Goal: Task Accomplishment & Management: Complete application form

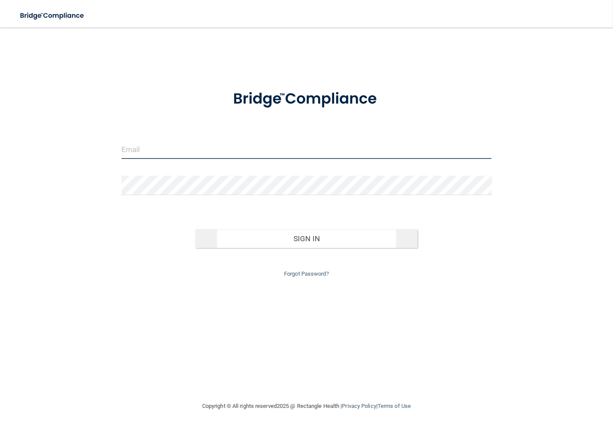
type input "[EMAIL_ADDRESS][DOMAIN_NAME]"
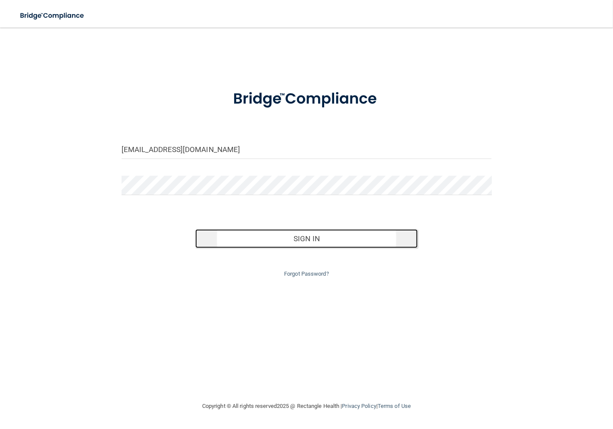
click at [285, 235] on button "Sign In" at bounding box center [306, 238] width 222 height 19
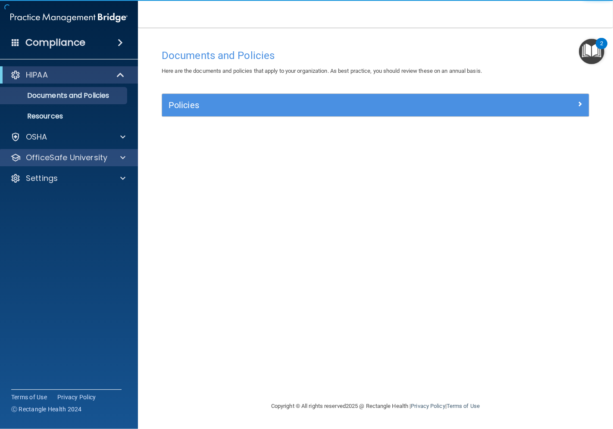
click at [99, 164] on div "OfficeSafe University" at bounding box center [69, 157] width 138 height 17
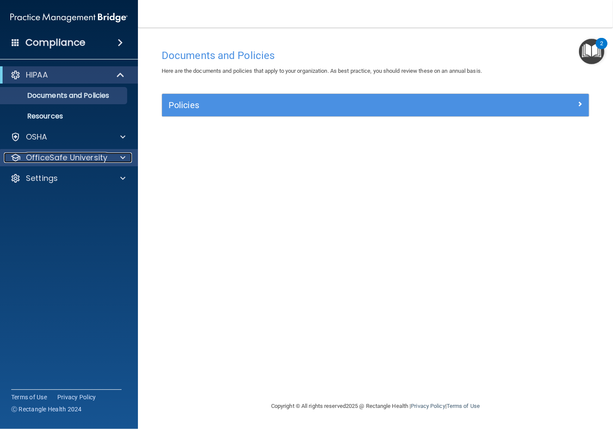
click at [117, 155] on div at bounding box center [122, 158] width 22 height 10
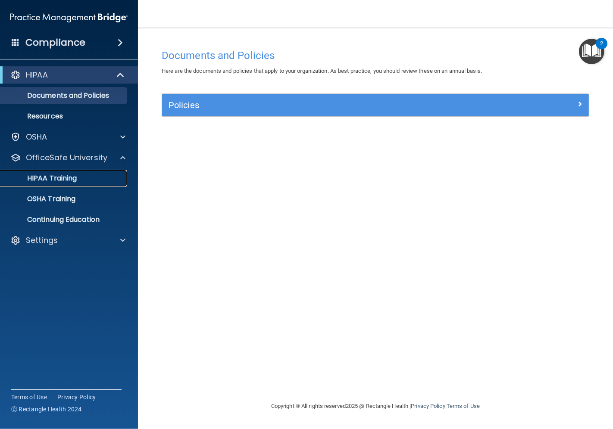
click at [83, 179] on div "HIPAA Training" at bounding box center [65, 178] width 118 height 9
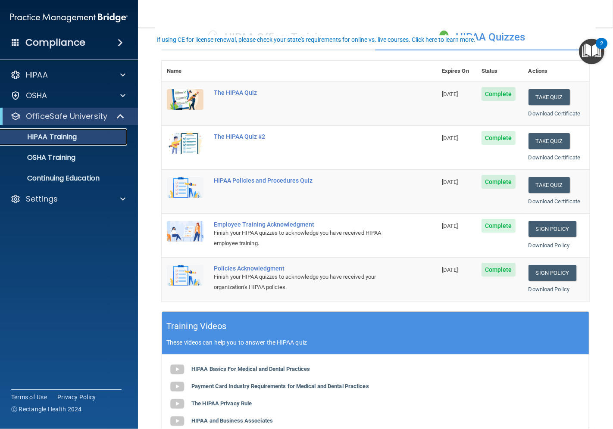
scroll to position [48, 0]
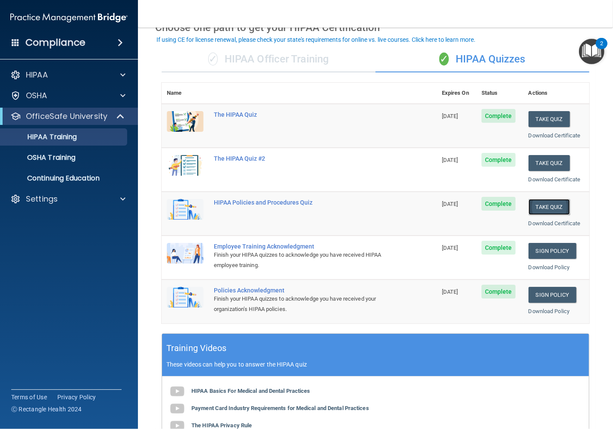
click at [532, 208] on button "Take Quiz" at bounding box center [549, 207] width 41 height 16
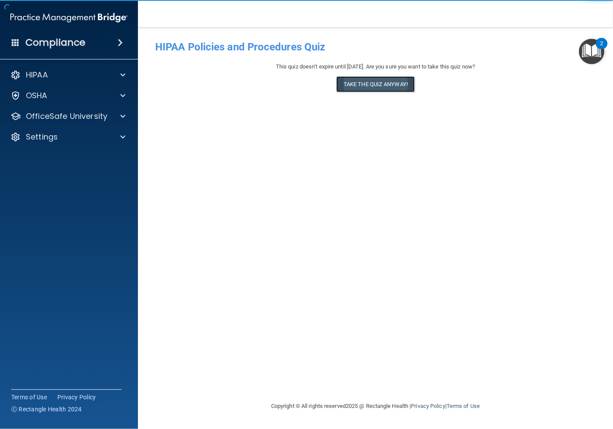
click at [360, 87] on button "Take the quiz anyway!" at bounding box center [375, 84] width 78 height 16
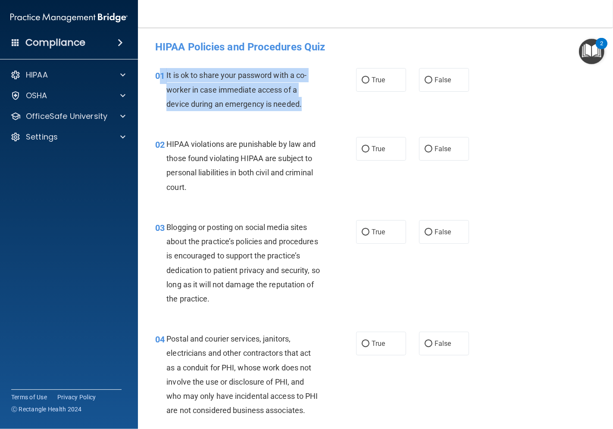
drag, startPoint x: 306, startPoint y: 103, endPoint x: 161, endPoint y: 76, distance: 147.7
click at [161, 76] on div "01 It is ok to share your password with a co-worker in case immediate access of…" at bounding box center [255, 91] width 227 height 47
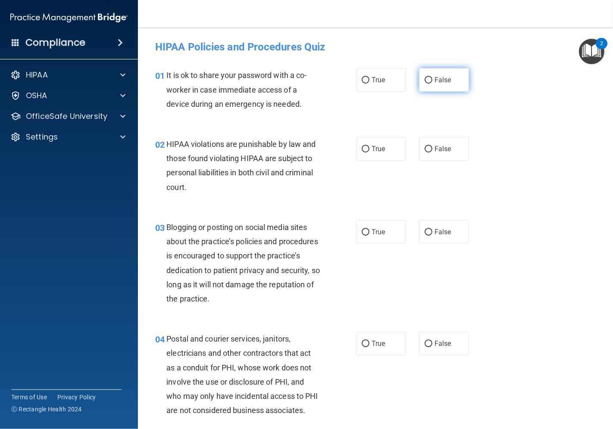
click at [429, 85] on label "False" at bounding box center [444, 80] width 50 height 24
click at [429, 84] on input "False" at bounding box center [429, 80] width 8 height 6
radio input "true"
click at [359, 158] on label "True" at bounding box center [381, 149] width 50 height 24
click at [362, 153] on input "True" at bounding box center [366, 149] width 8 height 6
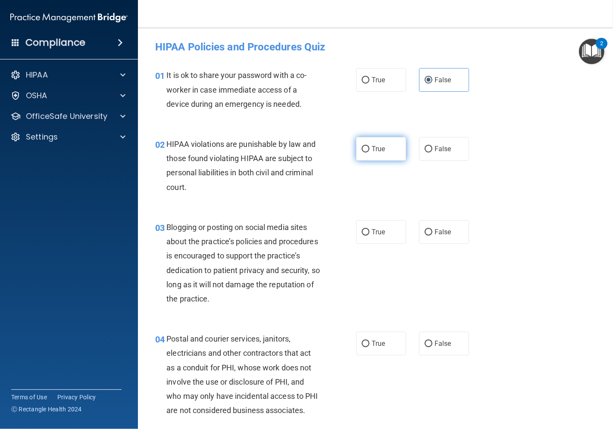
radio input "true"
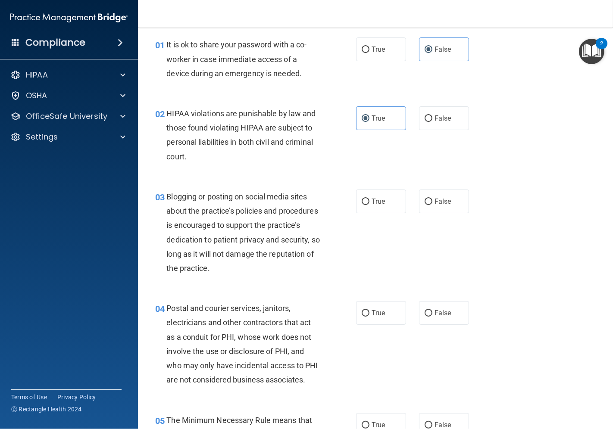
scroll to position [48, 0]
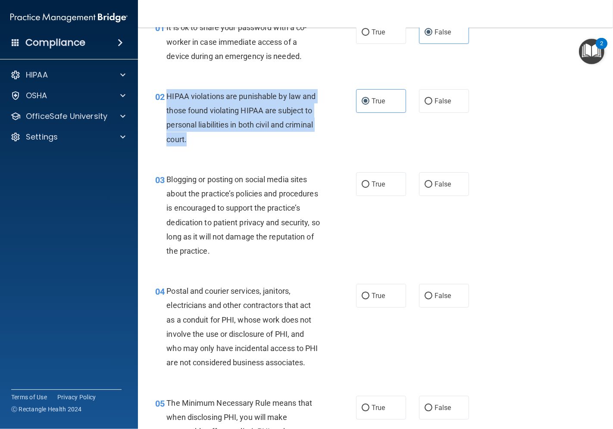
drag, startPoint x: 191, startPoint y: 141, endPoint x: 167, endPoint y: 95, distance: 51.5
click at [167, 95] on div "HIPAA violations are punishable by law and those found violating HIPAA are subj…" at bounding box center [246, 117] width 160 height 57
copy span "HIPAA violations are punishable by law and those found violating HIPAA are subj…"
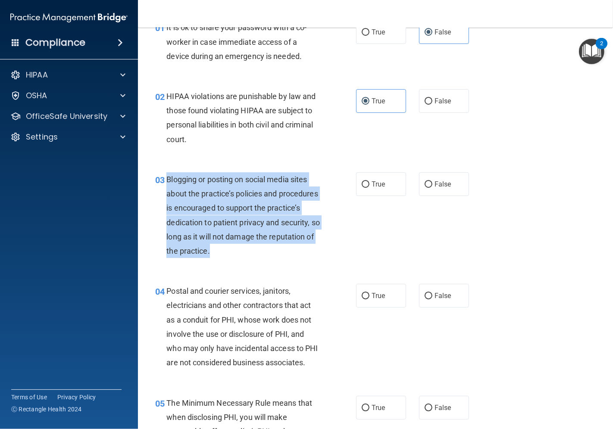
drag, startPoint x: 260, startPoint y: 252, endPoint x: 166, endPoint y: 179, distance: 118.5
click at [166, 179] on div "Blogging or posting on social media sites about the practice’s policies and pro…" at bounding box center [246, 215] width 160 height 86
copy span "Blogging or posting on social media sites about the practice’s policies and pro…"
click at [278, 255] on div "Blogging or posting on social media sites about the practice’s policies and pro…" at bounding box center [246, 215] width 160 height 86
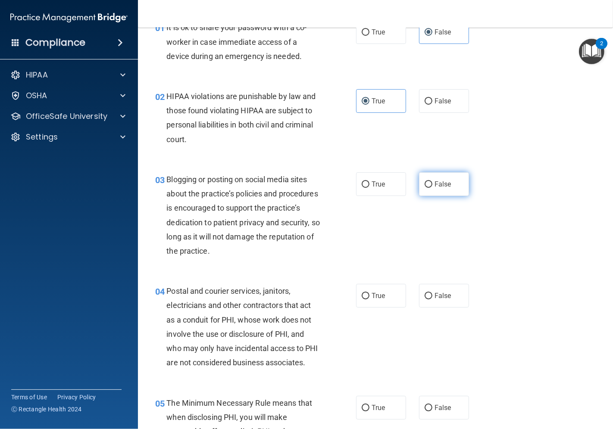
click at [435, 184] on span "False" at bounding box center [443, 184] width 17 height 8
click at [432, 184] on input "False" at bounding box center [429, 184] width 8 height 6
radio input "true"
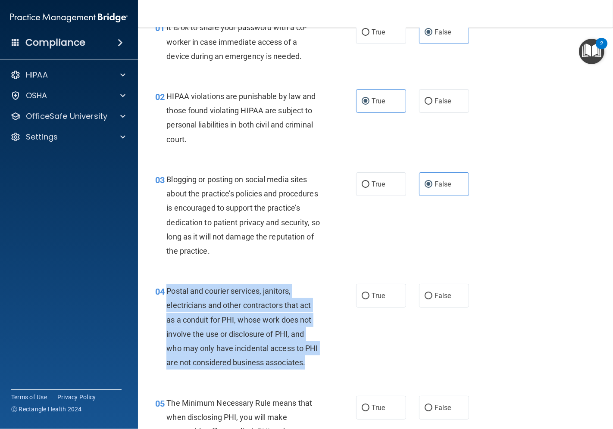
drag, startPoint x: 208, startPoint y: 378, endPoint x: 167, endPoint y: 294, distance: 92.9
click at [167, 294] on div "Postal and courier services, janitors, electricians and other contractors that …" at bounding box center [246, 327] width 160 height 86
copy span "Postal and courier services, janitors, electricians and other contractors that …"
click at [359, 302] on label "True" at bounding box center [381, 296] width 50 height 24
click at [362, 300] on input "True" at bounding box center [366, 296] width 8 height 6
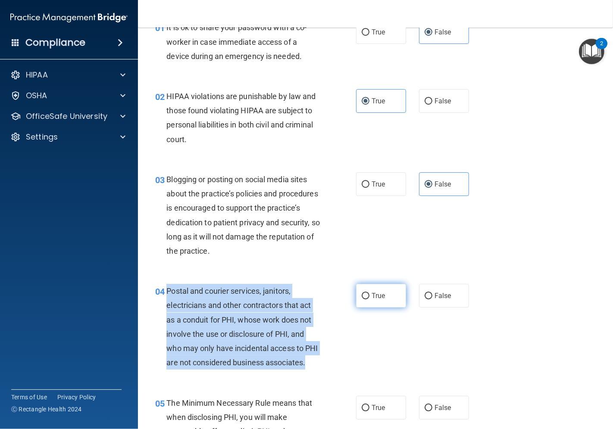
radio input "true"
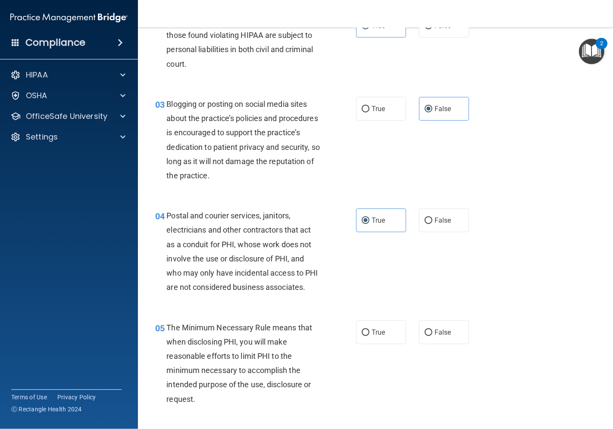
scroll to position [239, 0]
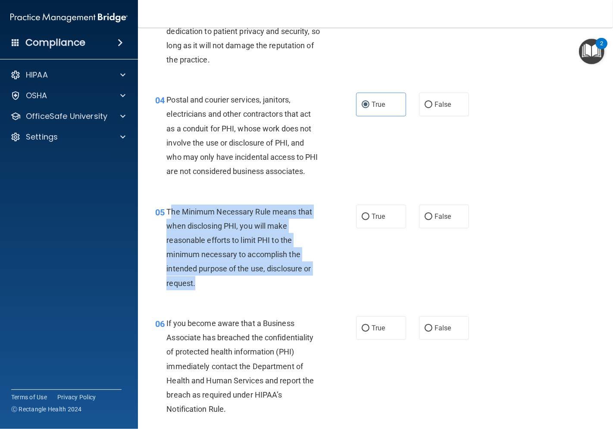
drag, startPoint x: 225, startPoint y: 301, endPoint x: 170, endPoint y: 226, distance: 92.3
click at [170, 226] on div "The Minimum Necessary Rule means that when disclosing PHI, you will make reason…" at bounding box center [246, 248] width 160 height 86
click at [169, 225] on span "The Minimum Necessary Rule means that when disclosing PHI, you will make reason…" at bounding box center [239, 247] width 146 height 81
drag, startPoint x: 194, startPoint y: 296, endPoint x: 167, endPoint y: 228, distance: 72.5
click at [167, 228] on span "The Minimum Necessary Rule means that when disclosing PHI, you will make reason…" at bounding box center [239, 247] width 146 height 81
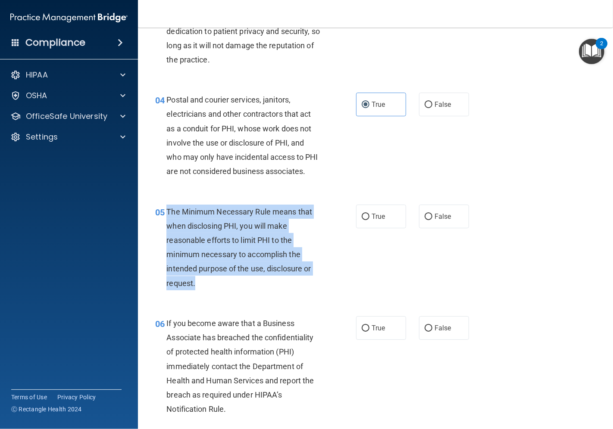
copy span "The Minimum Necessary Rule means that when disclosing PHI, you will make reason…"
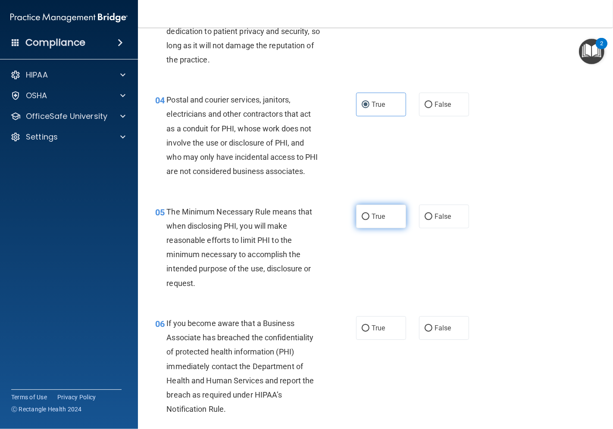
click at [364, 228] on label "True" at bounding box center [381, 217] width 50 height 24
click at [364, 220] on input "True" at bounding box center [366, 217] width 8 height 6
radio input "true"
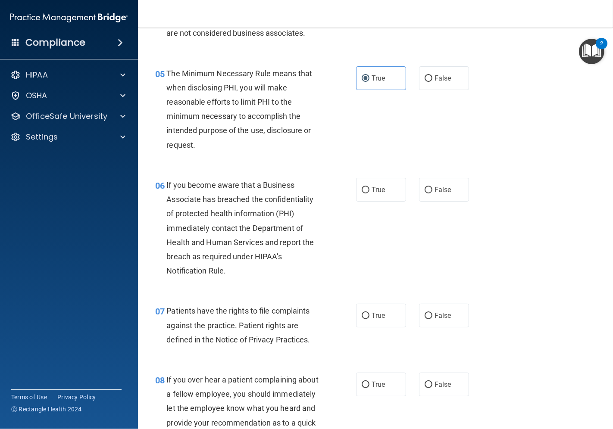
scroll to position [383, 0]
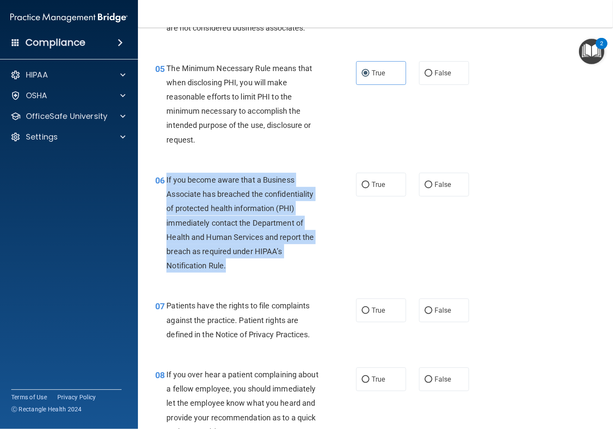
drag, startPoint x: 239, startPoint y: 289, endPoint x: 167, endPoint y: 194, distance: 119.3
click at [167, 194] on div "06 If you become aware that a Business Associate has breached the confidentiali…" at bounding box center [255, 225] width 227 height 105
copy span "If you become aware that a Business Associate has breached the confidentiality …"
click at [248, 273] on div "If you become aware that a Business Associate has breached the confidentiality …" at bounding box center [246, 223] width 160 height 100
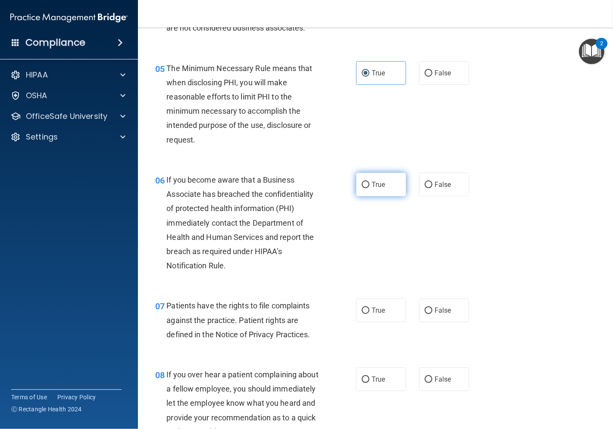
click at [364, 197] on label "True" at bounding box center [381, 185] width 50 height 24
click at [364, 188] on input "True" at bounding box center [366, 185] width 8 height 6
radio input "true"
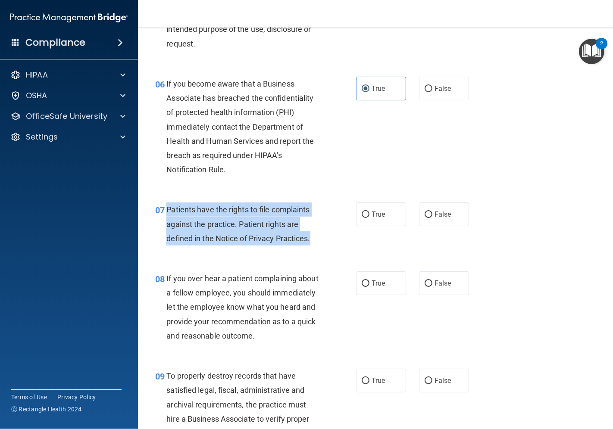
drag, startPoint x: 320, startPoint y: 253, endPoint x: 166, endPoint y: 228, distance: 155.4
click at [166, 228] on div "Patients have the rights to file complaints against the practice. Patient right…" at bounding box center [246, 224] width 160 height 43
copy span "Patients have the rights to file complaints against the practice. Patient right…"
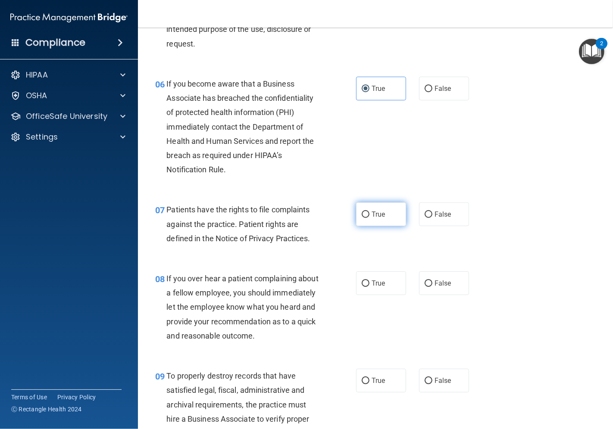
click at [356, 226] on label "True" at bounding box center [381, 215] width 50 height 24
click at [362, 218] on input "True" at bounding box center [366, 215] width 8 height 6
radio input "true"
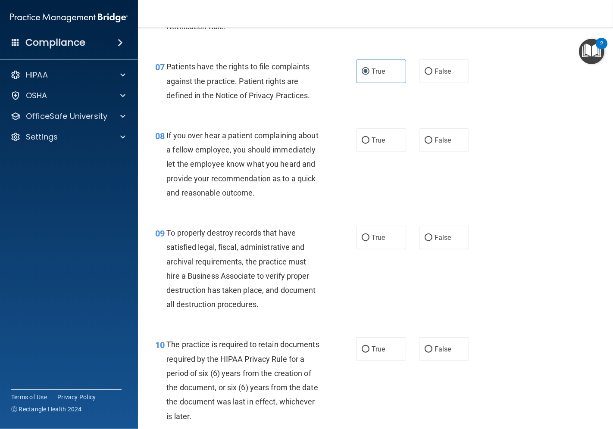
scroll to position [623, 0]
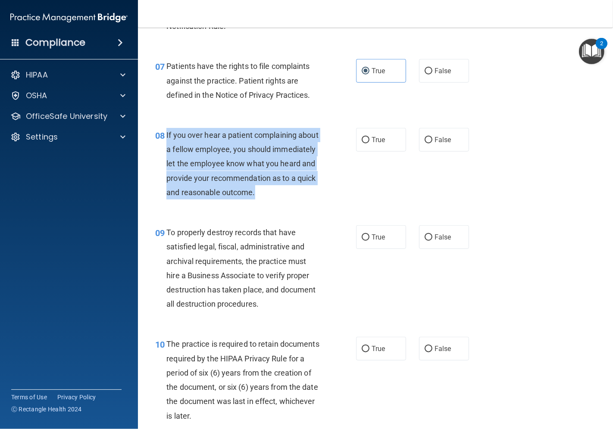
drag, startPoint x: 260, startPoint y: 220, endPoint x: 166, endPoint y: 148, distance: 118.1
click at [166, 148] on div "If you over hear a patient complaining about a fellow employee, you should imme…" at bounding box center [246, 164] width 160 height 72
copy span "If you over hear a patient complaining about a fellow employee, you should imme…"
click at [237, 196] on span "If you over hear a patient complaining about a fellow employee, you should imme…" at bounding box center [242, 164] width 152 height 66
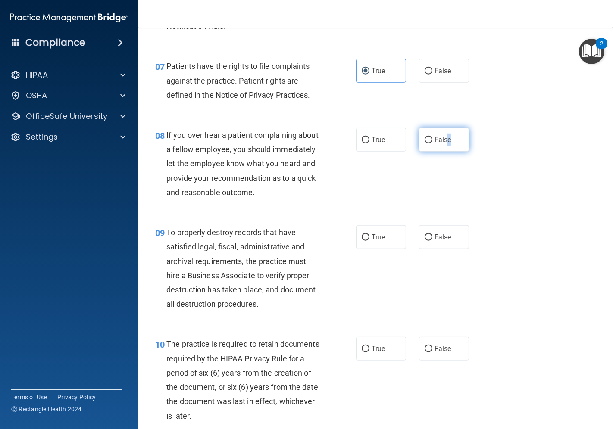
click at [442, 144] on span "False" at bounding box center [443, 140] width 17 height 8
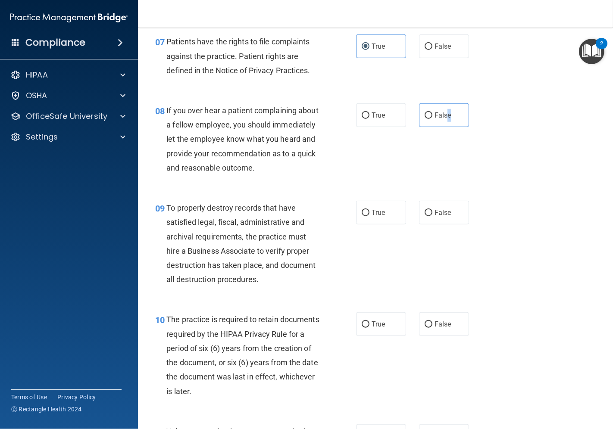
scroll to position [670, 0]
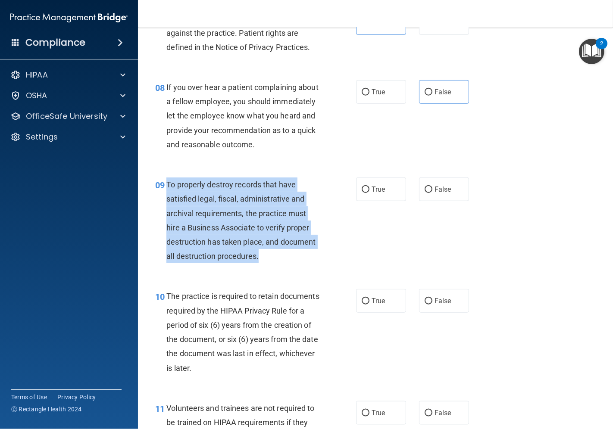
drag, startPoint x: 266, startPoint y: 284, endPoint x: 167, endPoint y: 214, distance: 120.3
click at [167, 214] on div "To properly destroy records that have satisfied legal, fiscal, administrative a…" at bounding box center [246, 221] width 160 height 86
copy span "To properly destroy records that have satisfied legal, fiscal, administrative a…"
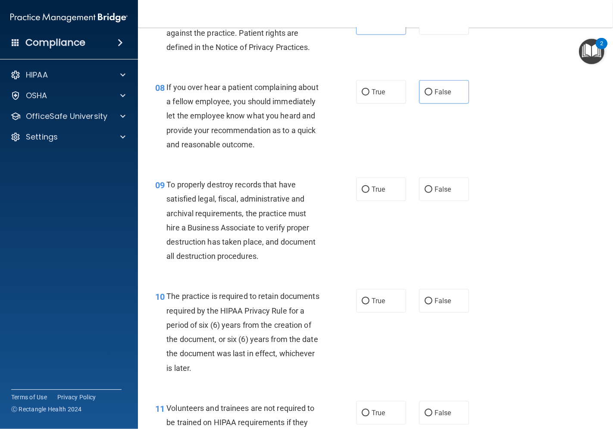
click at [262, 167] on div "08 If you over hear a patient complaining about a fellow employee, you should i…" at bounding box center [376, 117] width 454 height 97
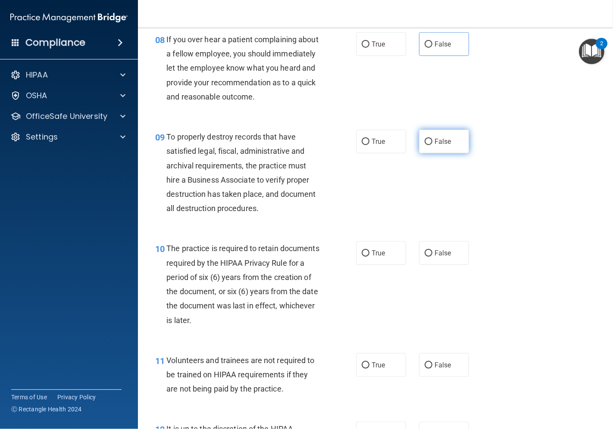
click at [435, 153] on label "False" at bounding box center [444, 142] width 50 height 24
click at [432, 145] on input "False" at bounding box center [429, 142] width 8 height 6
radio input "true"
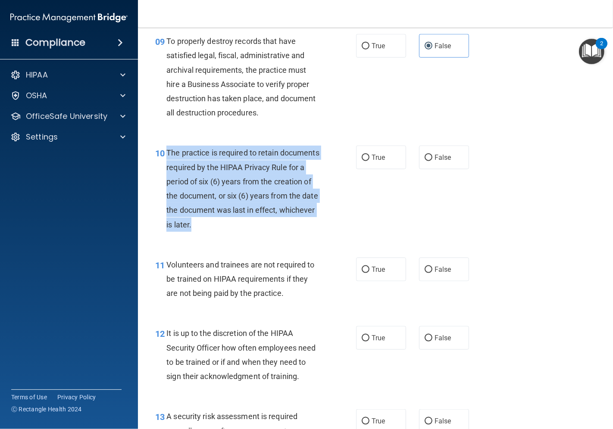
drag, startPoint x: 243, startPoint y: 246, endPoint x: 167, endPoint y: 176, distance: 103.1
click at [167, 176] on div "The practice is required to retain documents required by the HIPAA Privacy Rule…" at bounding box center [246, 189] width 160 height 86
copy span "The practice is required to retain documents required by the HIPAA Privacy Rule…"
click at [362, 161] on input "True" at bounding box center [366, 158] width 8 height 6
radio input "true"
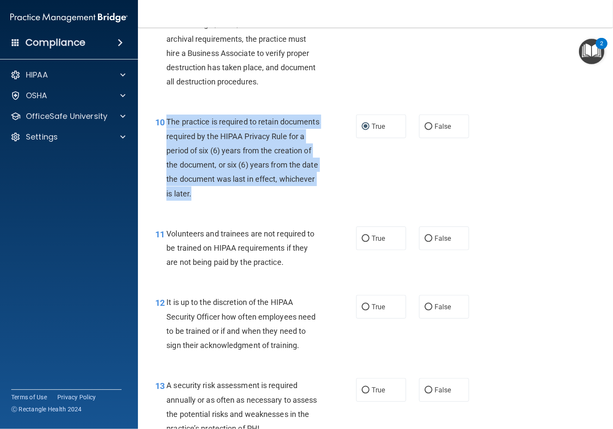
scroll to position [862, 0]
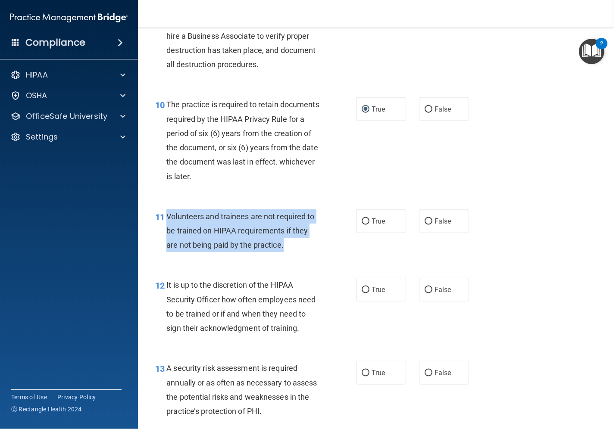
drag, startPoint x: 292, startPoint y: 276, endPoint x: 166, endPoint y: 243, distance: 130.6
click at [166, 243] on div "Volunteers and trainees are not required to be trained on HIPAA requirements if…" at bounding box center [246, 231] width 160 height 43
copy span "Volunteers and trainees are not required to be trained on HIPAA requirements if…"
click at [362, 225] on input "True" at bounding box center [366, 222] width 8 height 6
radio input "true"
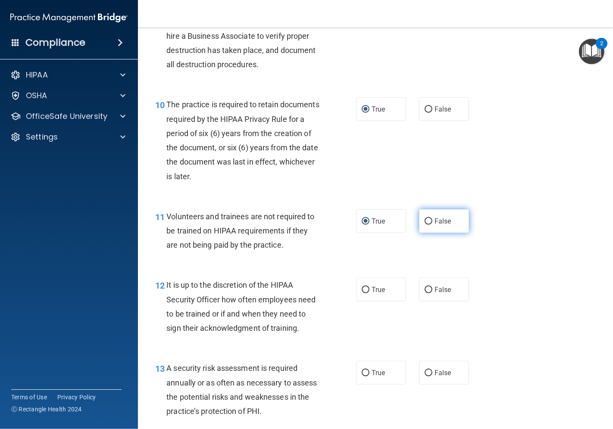
click at [435, 225] on span "False" at bounding box center [443, 221] width 17 height 8
click at [432, 225] on input "False" at bounding box center [429, 222] width 8 height 6
radio input "true"
radio input "false"
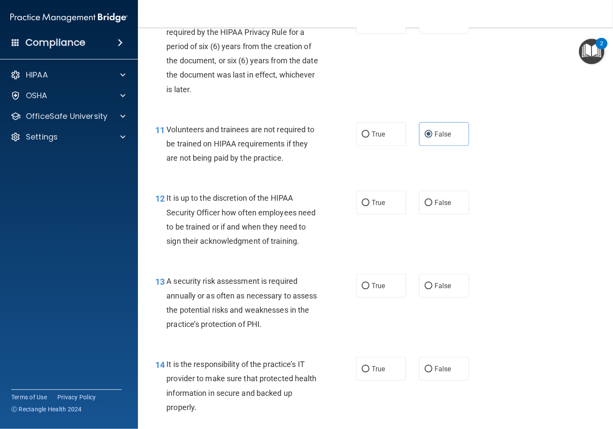
scroll to position [958, 0]
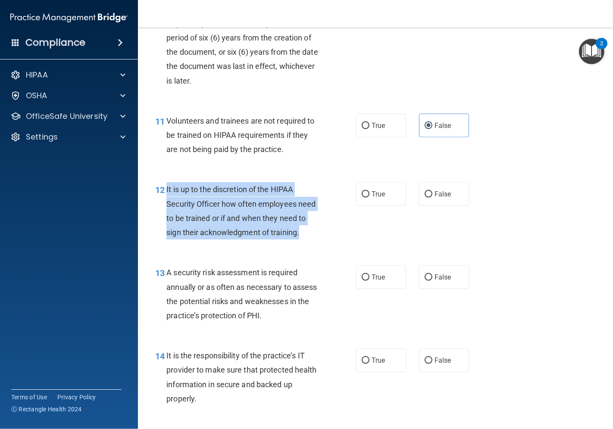
drag, startPoint x: 304, startPoint y: 261, endPoint x: 166, endPoint y: 220, distance: 143.9
click at [166, 220] on div "It is up to the discretion of the HIPAA Security Officer how often employees ne…" at bounding box center [246, 210] width 160 height 57
click at [307, 240] on div "It is up to the discretion of the HIPAA Security Officer how often employees ne…" at bounding box center [246, 210] width 160 height 57
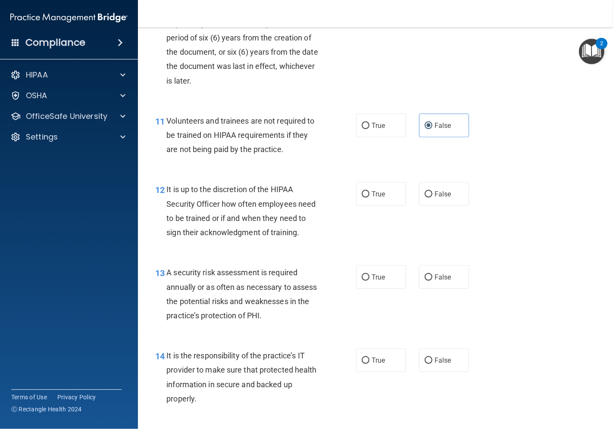
click at [301, 205] on div "12 It is up to the discretion of the HIPAA Security Officer how often employees…" at bounding box center [376, 213] width 454 height 83
click at [381, 198] on span "True" at bounding box center [378, 194] width 13 height 8
click at [369, 198] on input "True" at bounding box center [366, 194] width 8 height 6
radio input "true"
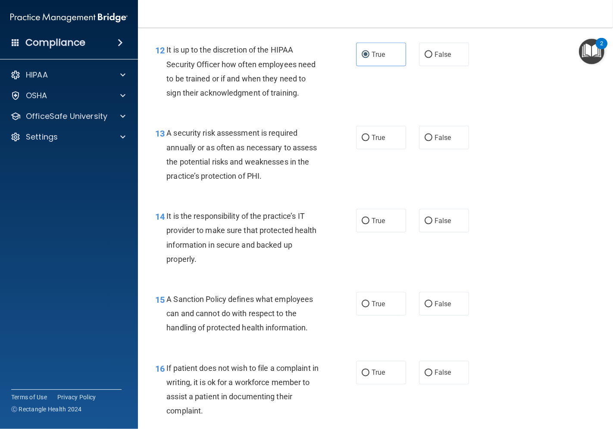
scroll to position [1101, 0]
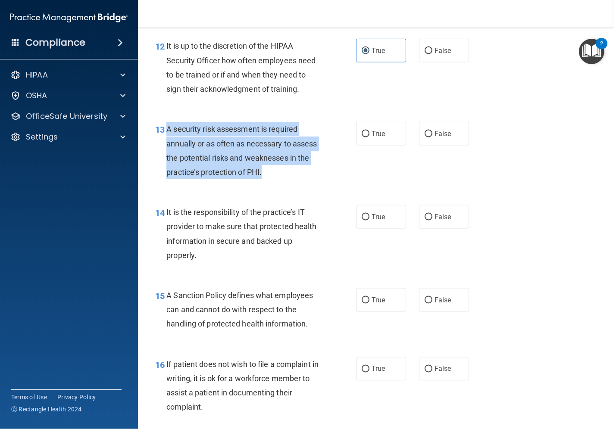
drag, startPoint x: 285, startPoint y: 199, endPoint x: 169, endPoint y: 157, distance: 123.8
click at [169, 157] on div "A security risk assessment is required annually or as often as necessary to ass…" at bounding box center [246, 150] width 160 height 57
click at [298, 179] on div "A security risk assessment is required annually or as often as necessary to ass…" at bounding box center [246, 150] width 160 height 57
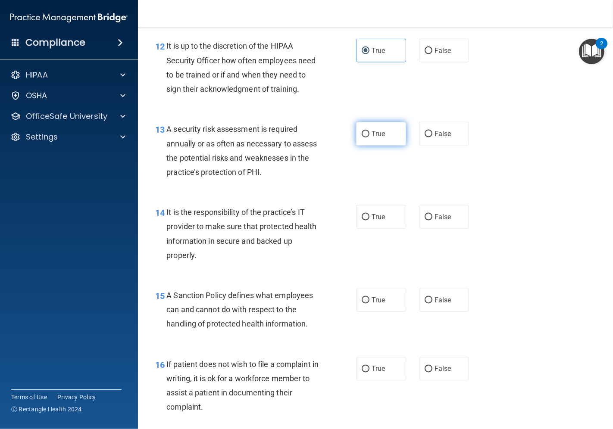
click at [362, 138] on input "True" at bounding box center [366, 134] width 8 height 6
radio input "true"
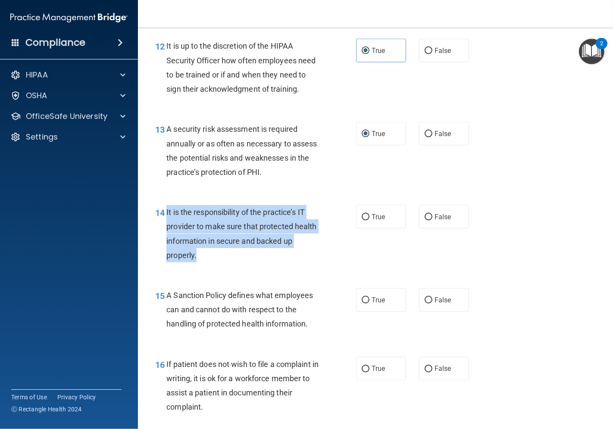
drag, startPoint x: 209, startPoint y: 284, endPoint x: 164, endPoint y: 237, distance: 64.9
click at [164, 237] on div "14 It is the responsibility of the practice’s IT provider to make sure that pro…" at bounding box center [255, 236] width 227 height 62
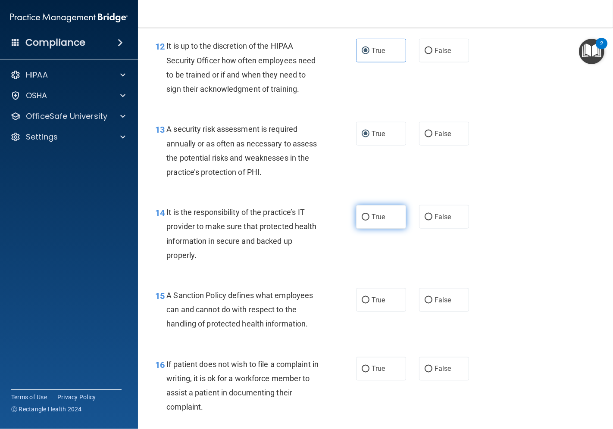
click at [372, 221] on span "True" at bounding box center [378, 217] width 13 height 8
click at [369, 221] on input "True" at bounding box center [366, 217] width 8 height 6
radio input "true"
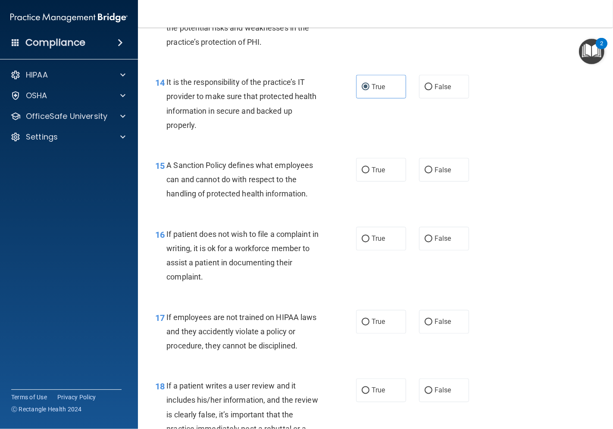
scroll to position [1245, 0]
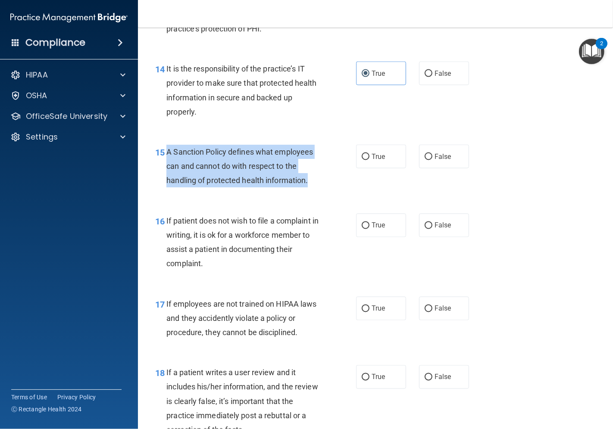
drag, startPoint x: 310, startPoint y: 207, endPoint x: 168, endPoint y: 180, distance: 144.9
click at [168, 180] on div "A Sanction Policy defines what employees can and cannot do with respect to the …" at bounding box center [246, 166] width 160 height 43
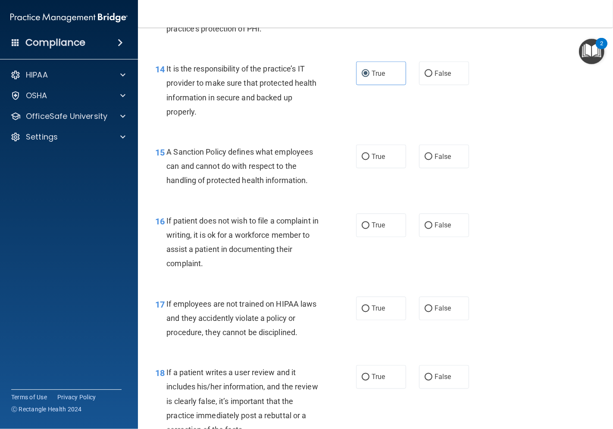
click at [197, 269] on span "If patient does not wish to file a complaint in writing, it is ok for a workfor…" at bounding box center [242, 242] width 152 height 52
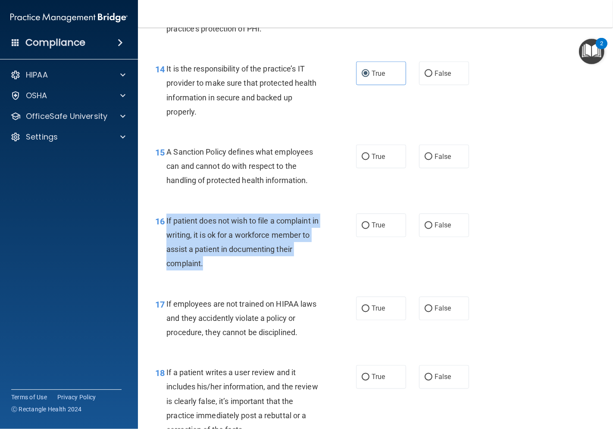
drag, startPoint x: 210, startPoint y: 296, endPoint x: 164, endPoint y: 251, distance: 64.0
click at [164, 251] on div "16 If patient does not wish to file a complaint in writing, it is ok for a work…" at bounding box center [255, 245] width 227 height 62
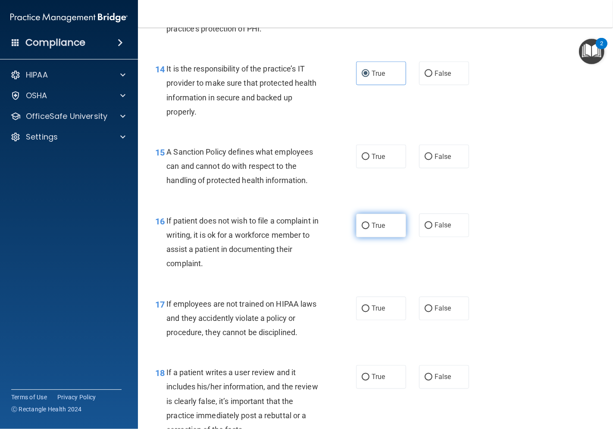
click at [366, 238] on label "True" at bounding box center [381, 226] width 50 height 24
click at [366, 229] on input "True" at bounding box center [366, 226] width 8 height 6
radio input "true"
click at [378, 161] on span "True" at bounding box center [378, 157] width 13 height 8
click at [369, 160] on input "True" at bounding box center [366, 157] width 8 height 6
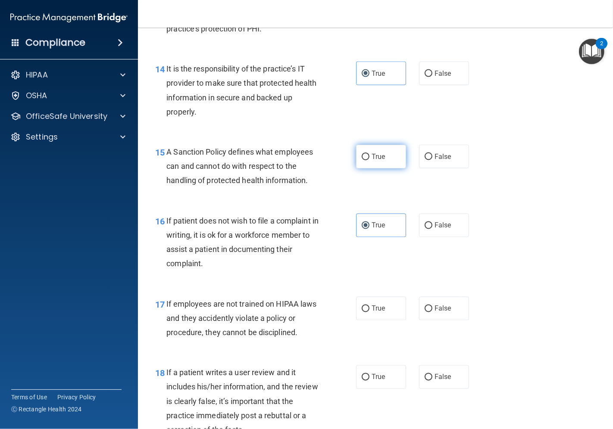
radio input "true"
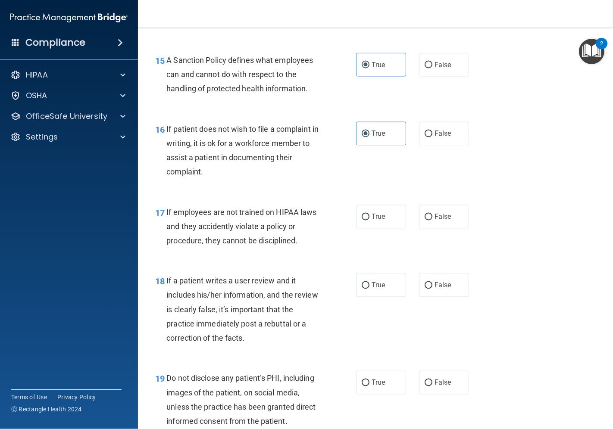
scroll to position [1341, 0]
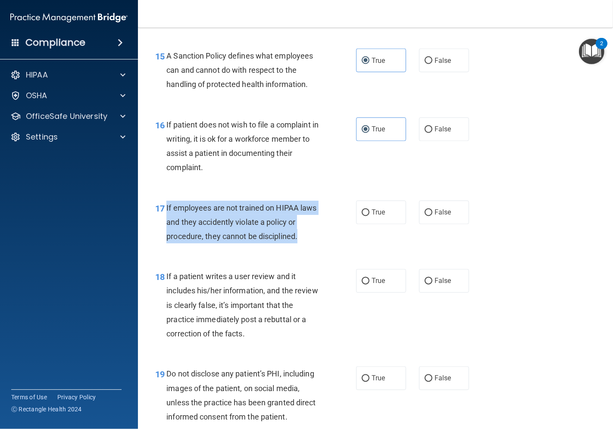
drag, startPoint x: 299, startPoint y: 262, endPoint x: 167, endPoint y: 236, distance: 134.4
click at [167, 236] on div "If employees are not trained on HIPAA laws and they accidently violate a policy…" at bounding box center [246, 222] width 160 height 43
click at [310, 244] on div "If employees are not trained on HIPAA laws and they accidently violate a policy…" at bounding box center [246, 222] width 160 height 43
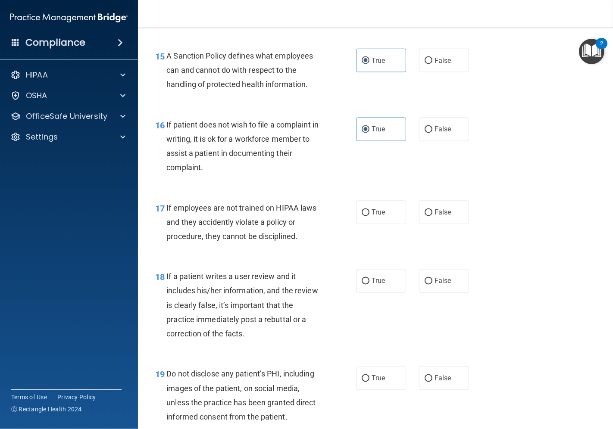
click at [412, 259] on div "17 If employees are not trained on HIPAA laws and they accidently violate a pol…" at bounding box center [376, 224] width 454 height 69
click at [419, 225] on label "False" at bounding box center [444, 213] width 50 height 24
click at [425, 216] on input "False" at bounding box center [429, 213] width 8 height 6
radio input "true"
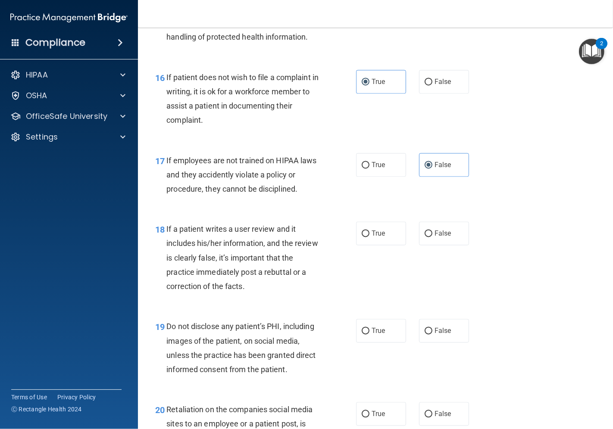
scroll to position [1485, 0]
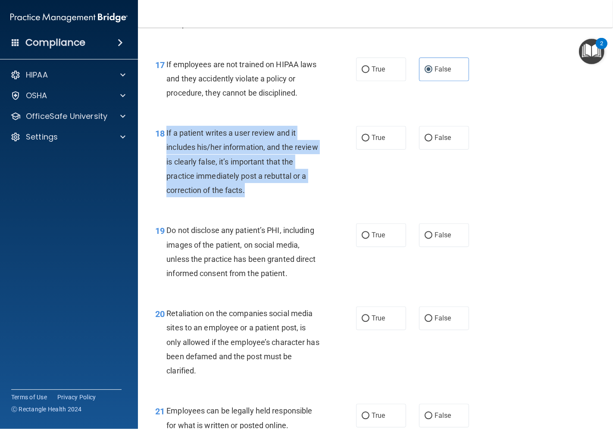
drag, startPoint x: 257, startPoint y: 220, endPoint x: 165, endPoint y: 161, distance: 109.5
click at [165, 161] on div "18 If a patient writes a user review and it includes his/her information, and t…" at bounding box center [255, 164] width 227 height 76
click at [268, 197] on div "If a patient writes a user review and it includes his/her information, and the …" at bounding box center [246, 162] width 160 height 72
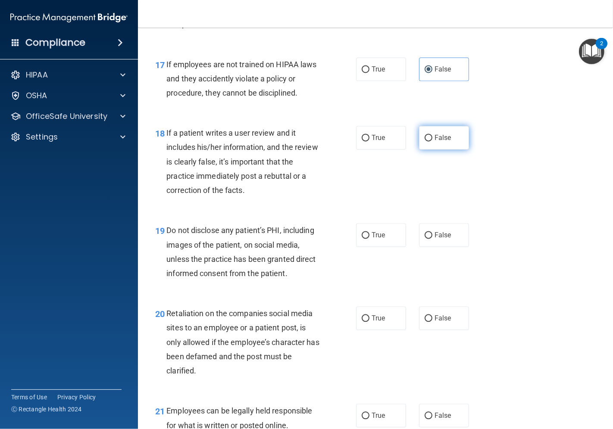
click at [444, 142] on span "False" at bounding box center [443, 138] width 17 height 8
click at [432, 141] on input "False" at bounding box center [429, 138] width 8 height 6
radio input "true"
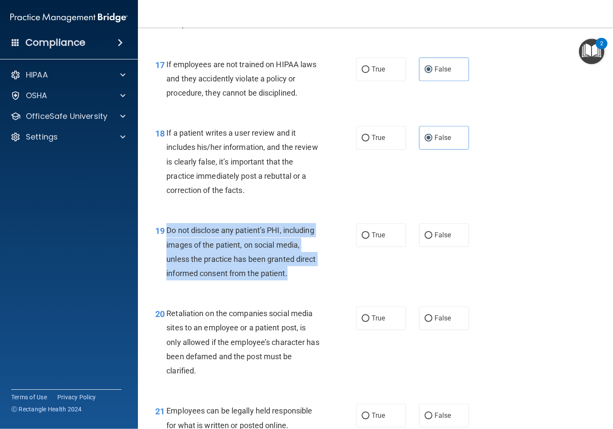
drag, startPoint x: 291, startPoint y: 307, endPoint x: 165, endPoint y: 266, distance: 132.8
click at [165, 266] on div "19 Do not disclose any patient’s PHI, including images of the patient, on socia…" at bounding box center [255, 254] width 227 height 62
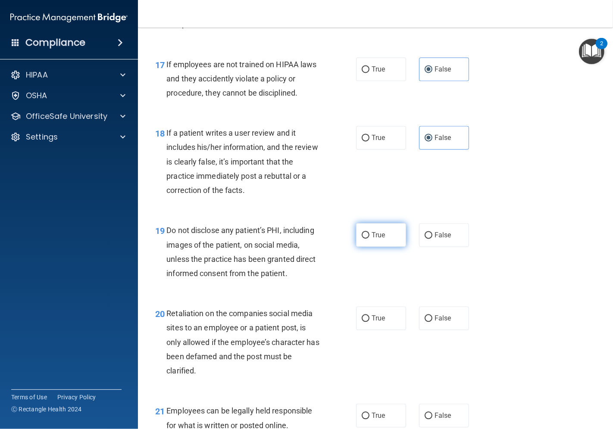
click at [366, 247] on label "True" at bounding box center [381, 235] width 50 height 24
click at [366, 239] on input "True" at bounding box center [366, 235] width 8 height 6
radio input "true"
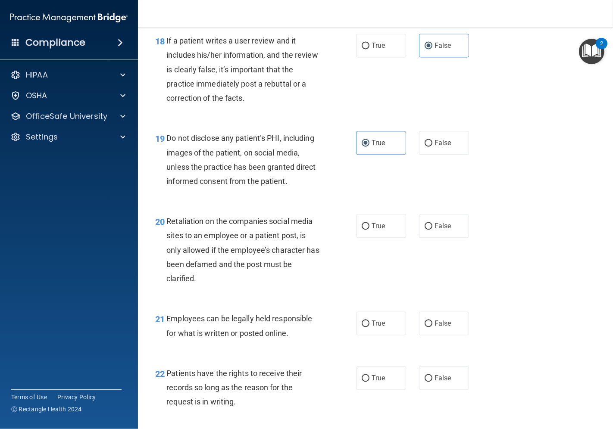
scroll to position [1580, 0]
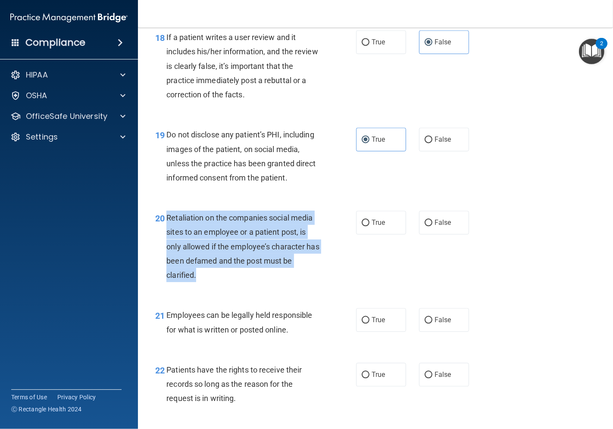
drag, startPoint x: 202, startPoint y: 307, endPoint x: 167, endPoint y: 247, distance: 69.0
click at [167, 247] on div "Retaliation on the companies social media sites to an employee or a patient pos…" at bounding box center [246, 247] width 160 height 72
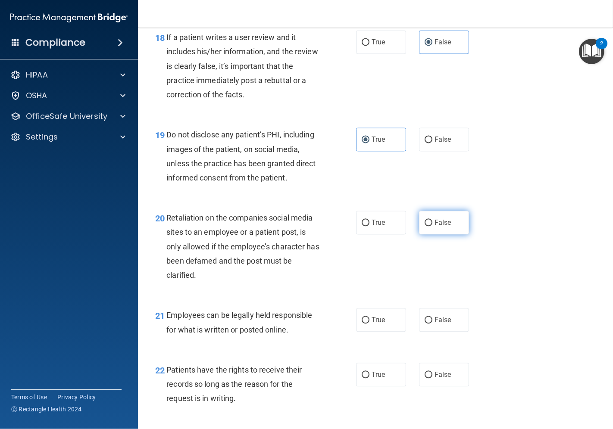
click at [425, 235] on label "False" at bounding box center [444, 223] width 50 height 24
click at [425, 226] on input "False" at bounding box center [429, 223] width 8 height 6
radio input "true"
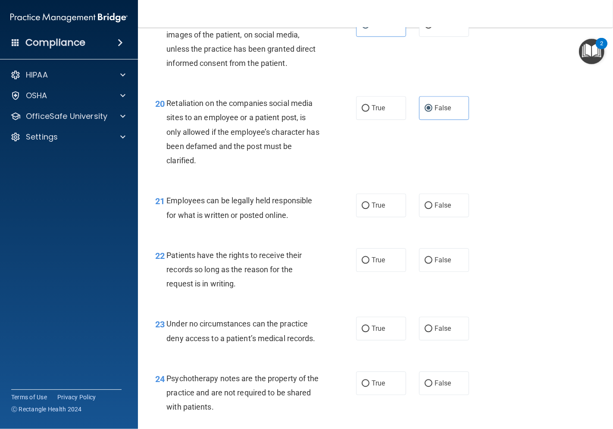
scroll to position [1724, 0]
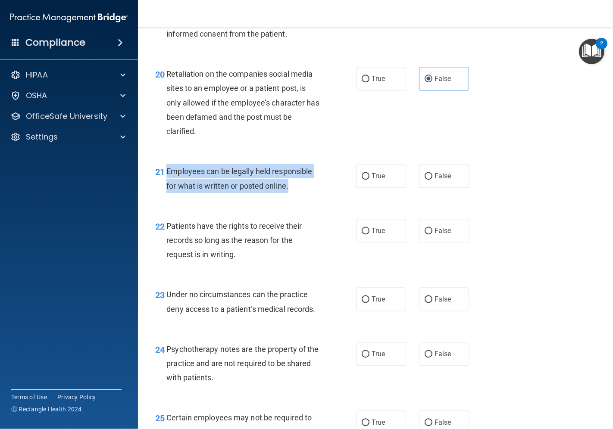
drag, startPoint x: 292, startPoint y: 214, endPoint x: 167, endPoint y: 200, distance: 125.4
click at [167, 193] on div "Employees can be legally held responsible for what is written or posted online." at bounding box center [246, 178] width 160 height 28
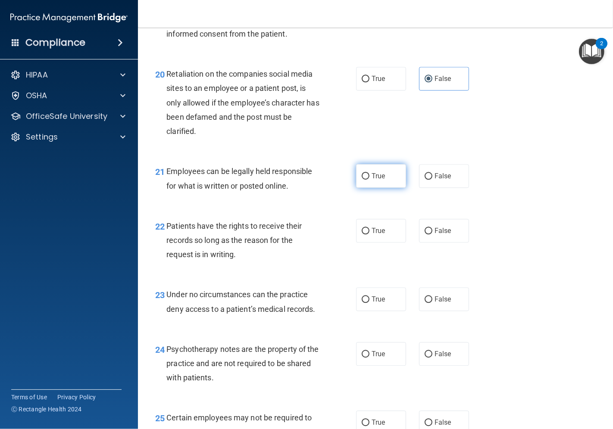
click at [373, 188] on label "True" at bounding box center [381, 176] width 50 height 24
click at [369, 180] on input "True" at bounding box center [366, 176] width 8 height 6
radio input "true"
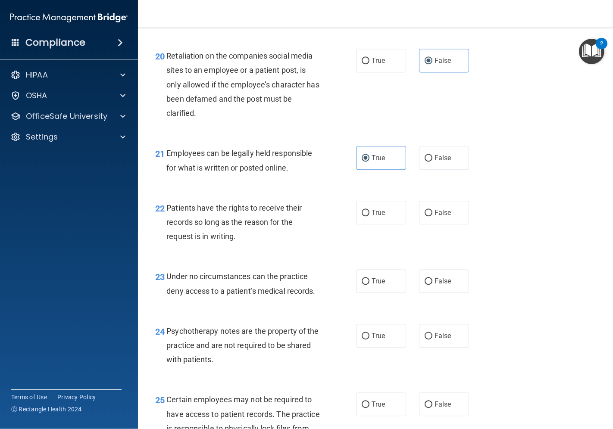
scroll to position [1772, 0]
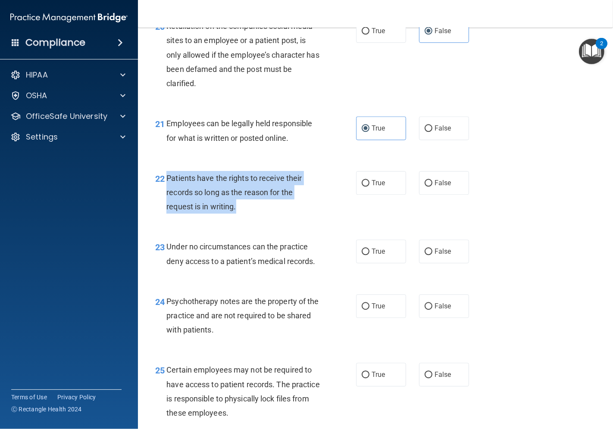
drag, startPoint x: 238, startPoint y: 242, endPoint x: 193, endPoint y: 209, distance: 56.5
click at [165, 207] on div "22 Patients have the rights to receive their records so long as the reason for …" at bounding box center [255, 194] width 227 height 47
click at [289, 214] on div "Patients have the rights to receive their records so long as the reason for the…" at bounding box center [246, 192] width 160 height 43
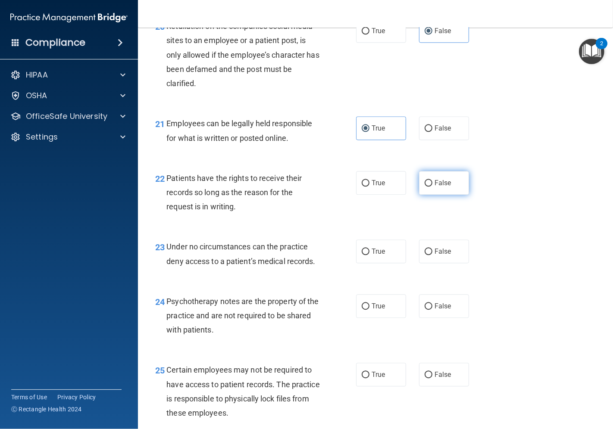
click at [419, 195] on label "False" at bounding box center [444, 183] width 50 height 24
click at [425, 187] on input "False" at bounding box center [429, 183] width 8 height 6
radio input "true"
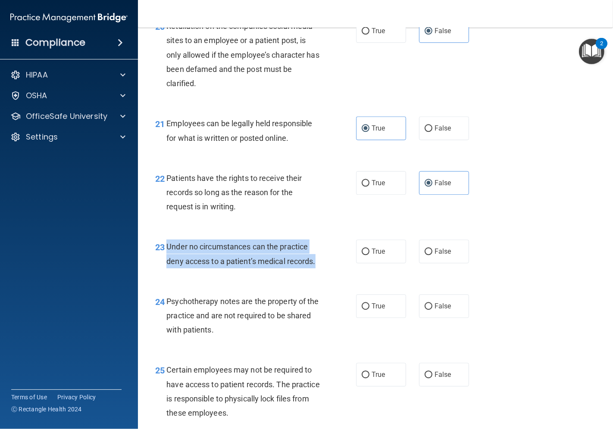
drag, startPoint x: 328, startPoint y: 289, endPoint x: 168, endPoint y: 274, distance: 160.2
click at [168, 272] on div "23 Under no circumstances can the practice deny access to a patient’s medical r…" at bounding box center [255, 256] width 227 height 33
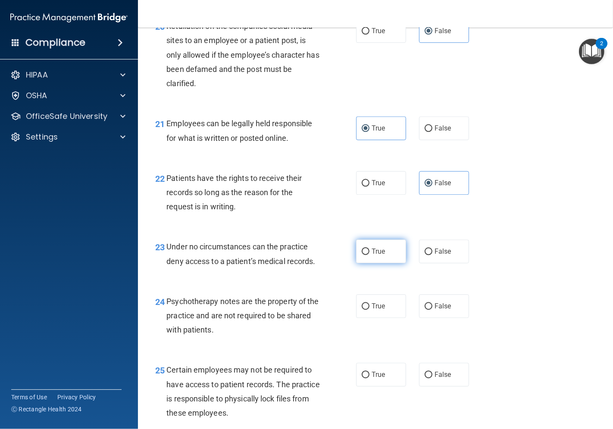
click at [364, 263] on label "True" at bounding box center [381, 252] width 50 height 24
click at [364, 255] on input "True" at bounding box center [366, 252] width 8 height 6
radio input "true"
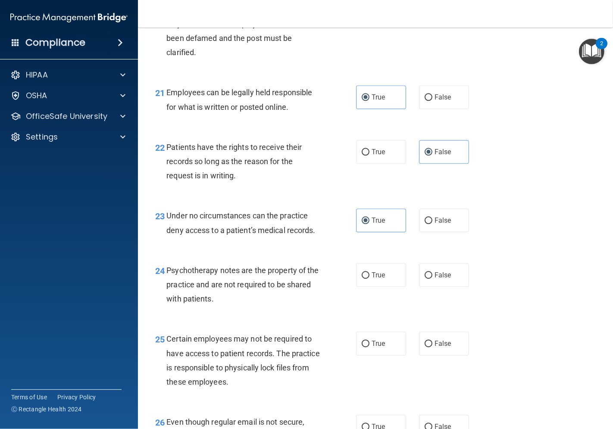
scroll to position [1820, 0]
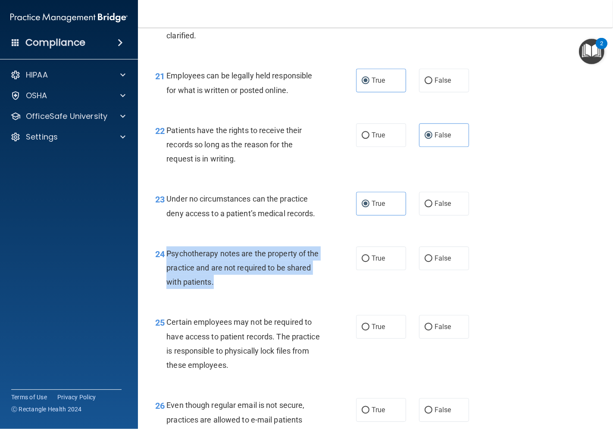
drag, startPoint x: 247, startPoint y: 312, endPoint x: 167, endPoint y: 281, distance: 85.7
click at [167, 281] on div "Psychotherapy notes are the property of the practice and are not required to be…" at bounding box center [246, 268] width 160 height 43
click at [272, 290] on div "Psychotherapy notes are the property of the practice and are not required to be…" at bounding box center [246, 268] width 160 height 43
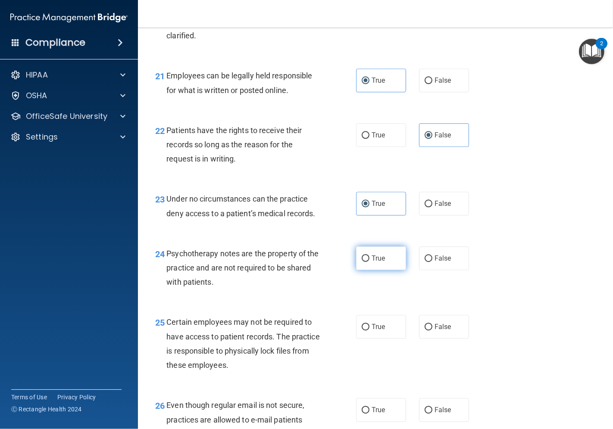
click at [362, 262] on input "True" at bounding box center [366, 259] width 8 height 6
radio input "true"
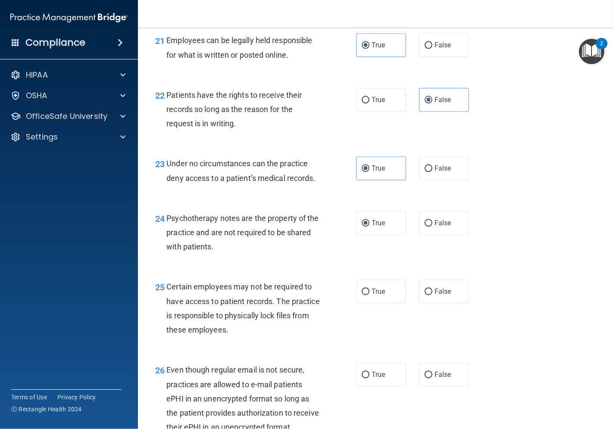
scroll to position [1916, 0]
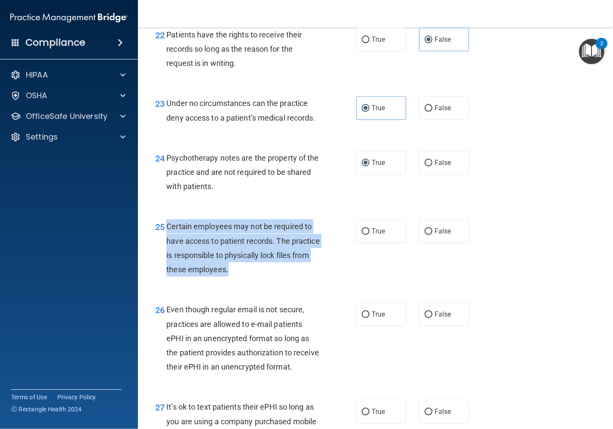
drag, startPoint x: 266, startPoint y: 297, endPoint x: 164, endPoint y: 254, distance: 110.9
click at [164, 254] on div "25 Certain employees may not be required to have access to patient records. The…" at bounding box center [255, 250] width 227 height 62
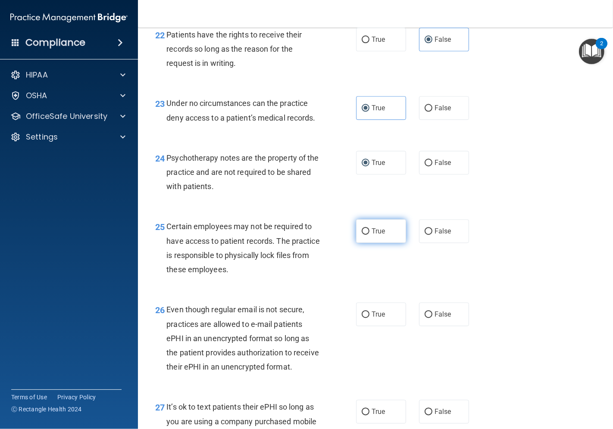
click at [366, 243] on label "True" at bounding box center [381, 231] width 50 height 24
click at [366, 235] on input "True" at bounding box center [366, 231] width 8 height 6
radio input "true"
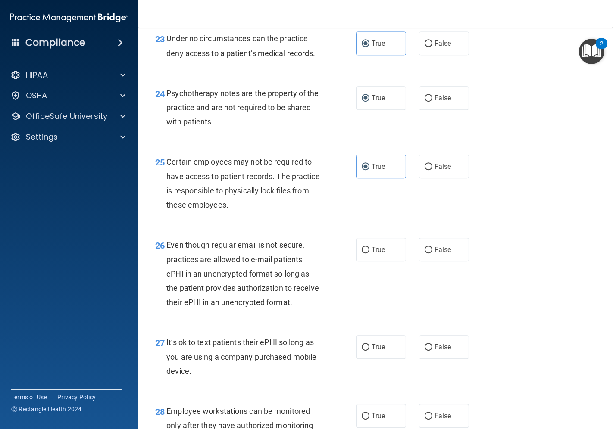
scroll to position [2107, 0]
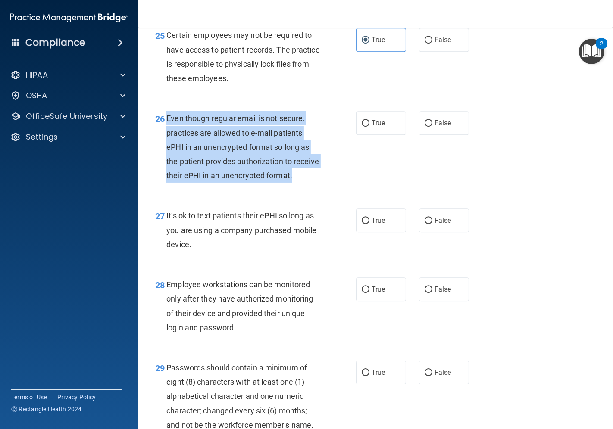
drag, startPoint x: 203, startPoint y: 220, endPoint x: 166, endPoint y: 147, distance: 81.7
click at [166, 147] on div "26 Even though regular email is not secure, practices are allowed to e-mail pat…" at bounding box center [255, 149] width 227 height 76
click at [244, 180] on span "Even though regular email is not secure, practices are allowed to e-mail patien…" at bounding box center [242, 147] width 153 height 66
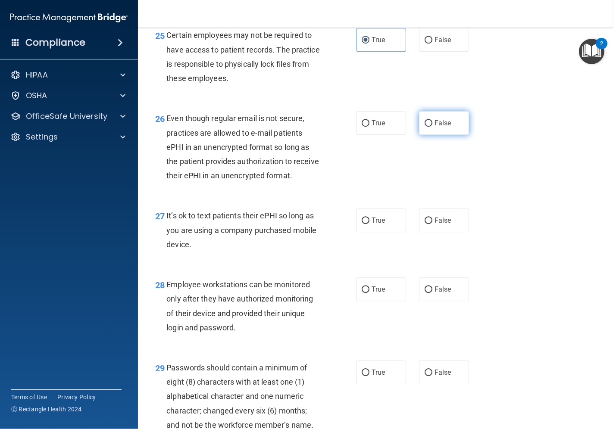
click at [429, 135] on label "False" at bounding box center [444, 123] width 50 height 24
click at [429, 127] on input "False" at bounding box center [429, 123] width 8 height 6
radio input "true"
drag, startPoint x: 205, startPoint y: 297, endPoint x: 184, endPoint y: 263, distance: 40.1
click at [166, 256] on div "27 It’s ok to text patients their ePHI so long as you are using a company purch…" at bounding box center [255, 232] width 227 height 47
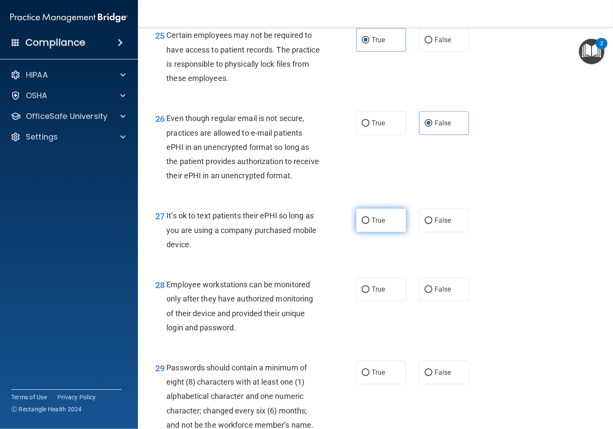
click at [362, 224] on input "True" at bounding box center [366, 221] width 8 height 6
radio input "true"
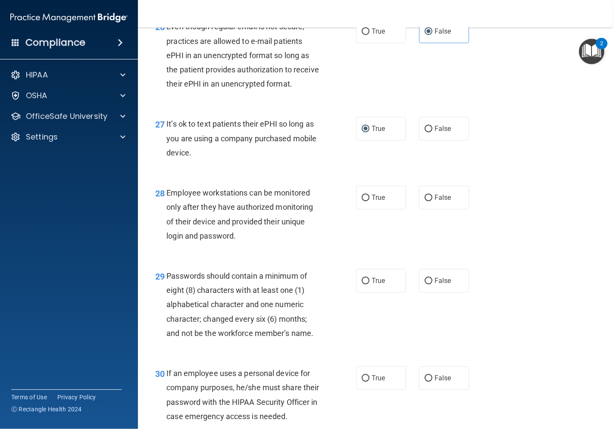
scroll to position [2203, 0]
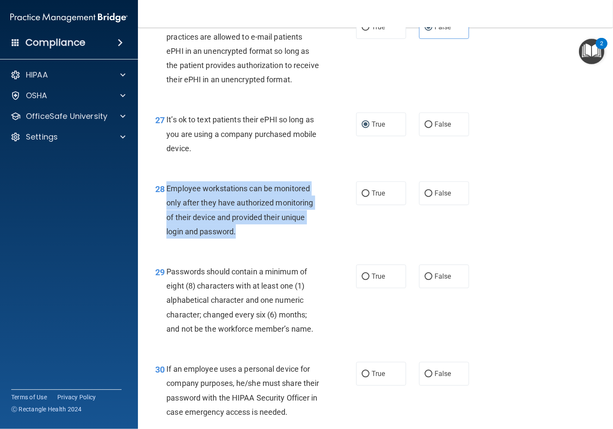
drag, startPoint x: 240, startPoint y: 275, endPoint x: 165, endPoint y: 228, distance: 88.4
click at [165, 228] on div "28 Employee workstations can be monitored only after they have authorized monit…" at bounding box center [255, 212] width 227 height 62
click at [263, 243] on div "28 Employee workstations can be monitored only after they have authorized monit…" at bounding box center [255, 212] width 227 height 62
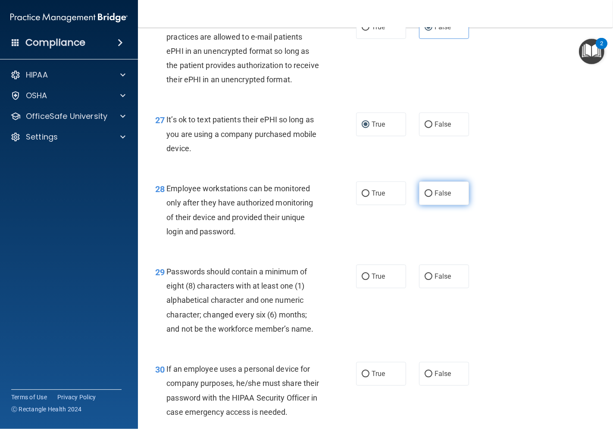
click at [438, 197] on span "False" at bounding box center [443, 193] width 17 height 8
click at [432, 197] on input "False" at bounding box center [429, 194] width 8 height 6
radio input "true"
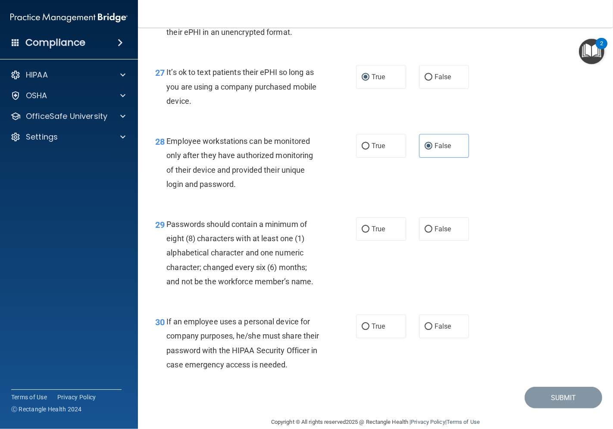
scroll to position [2322, 0]
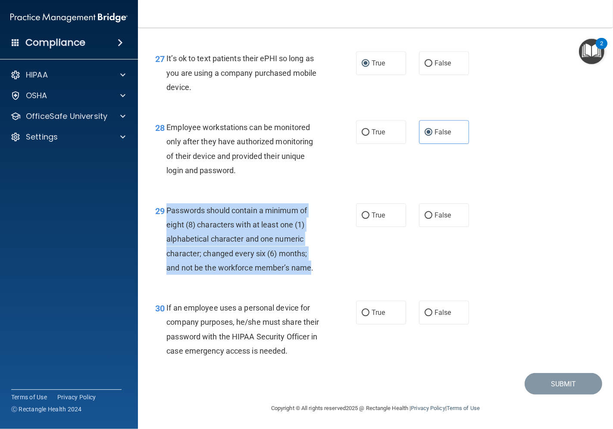
drag, startPoint x: 311, startPoint y: 261, endPoint x: 168, endPoint y: 200, distance: 155.3
click at [168, 203] on div "29 Passwords should contain a minimum of eight (8) characters with at least one…" at bounding box center [255, 241] width 227 height 76
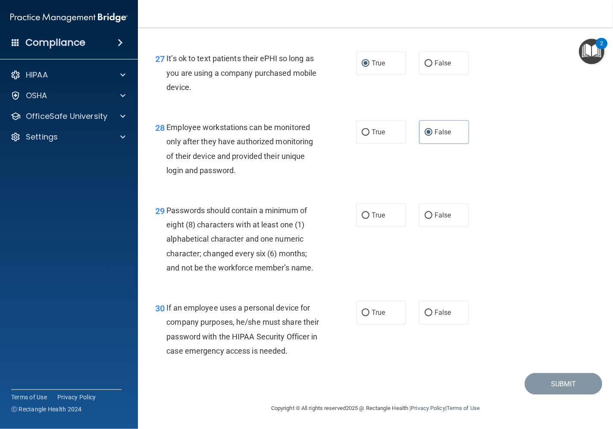
click at [429, 213] on div "29 Passwords should contain a minimum of eight (8) characters with at least one…" at bounding box center [376, 241] width 454 height 97
click at [429, 210] on label "False" at bounding box center [444, 215] width 50 height 24
click at [429, 213] on input "False" at bounding box center [429, 216] width 8 height 6
radio input "true"
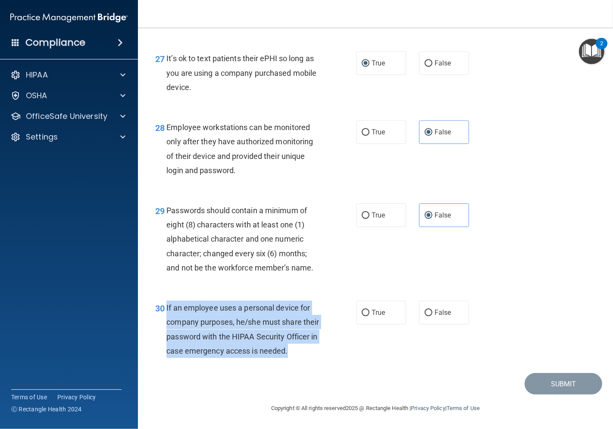
drag, startPoint x: 200, startPoint y: 354, endPoint x: 166, endPoint y: 294, distance: 69.1
click at [166, 301] on div "If an employee uses a personal device for company purposes, he/she must share t…" at bounding box center [246, 329] width 160 height 57
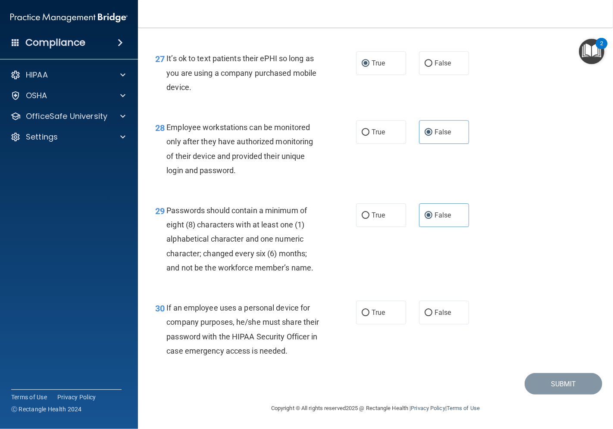
click at [391, 266] on div "29 Passwords should contain a minimum of eight (8) characters with at least one…" at bounding box center [376, 241] width 454 height 97
click at [419, 302] on label "False" at bounding box center [444, 313] width 50 height 24
click at [425, 310] on input "False" at bounding box center [429, 313] width 8 height 6
radio input "true"
click at [498, 313] on div "30 If an employee uses a personal device for company purposes, he/she must shar…" at bounding box center [376, 331] width 454 height 83
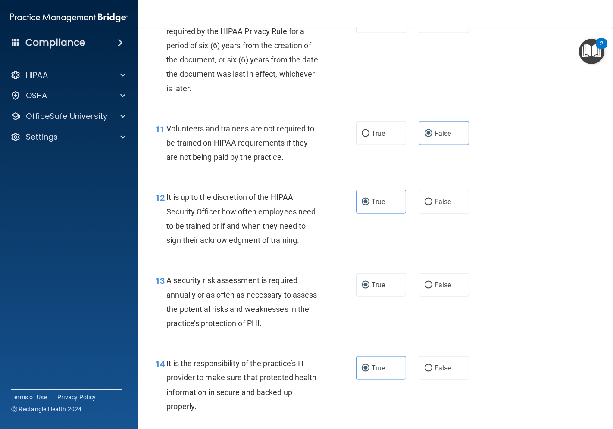
scroll to position [933, 0]
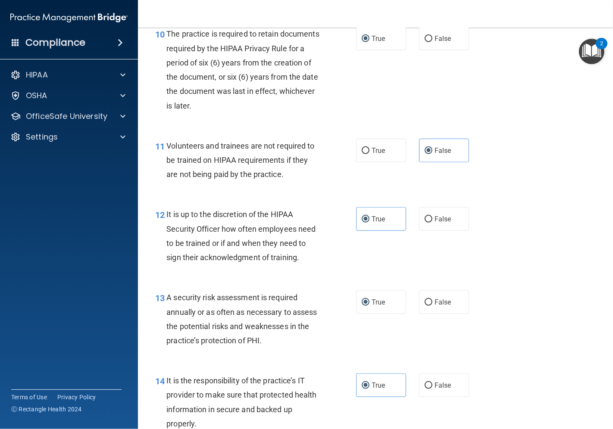
click at [318, 316] on div "13 A security risk assessment is required annually or as often as necessary to …" at bounding box center [376, 321] width 454 height 83
click at [352, 331] on div "13 A security risk assessment is required annually or as often as necessary to …" at bounding box center [255, 322] width 227 height 62
click at [372, 307] on span "True" at bounding box center [378, 302] width 13 height 8
click at [369, 306] on input "True" at bounding box center [366, 303] width 8 height 6
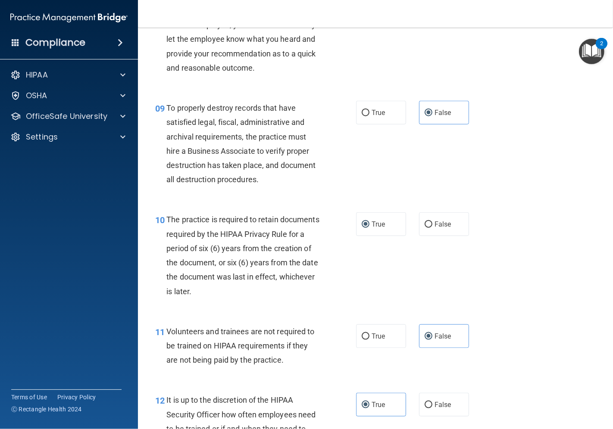
scroll to position [741, 0]
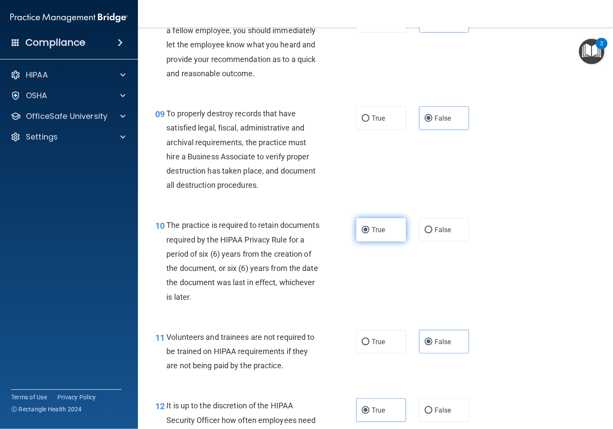
click at [375, 242] on label "True" at bounding box center [381, 230] width 50 height 24
click at [369, 234] on input "True" at bounding box center [366, 230] width 8 height 6
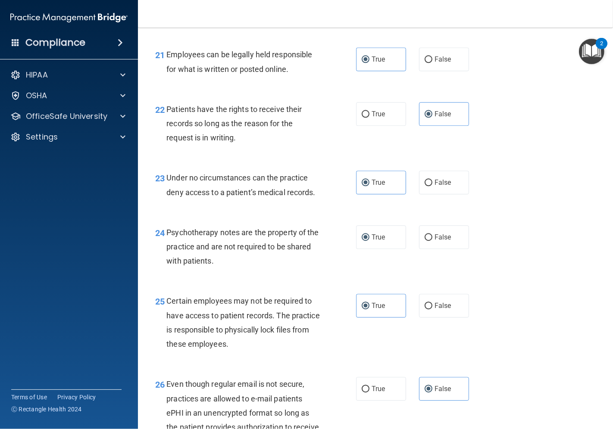
scroll to position [1747, 0]
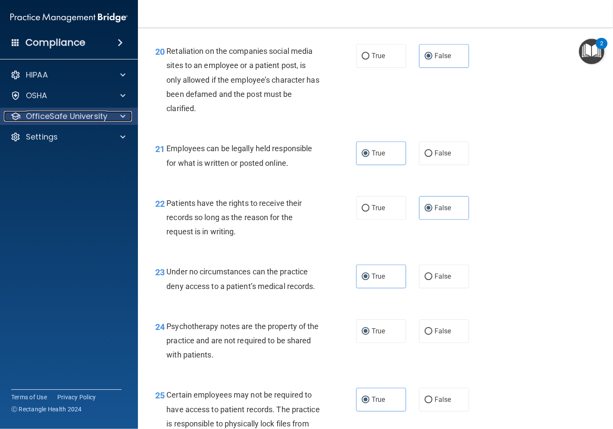
click at [90, 116] on p "OfficeSafe University" at bounding box center [66, 116] width 81 height 10
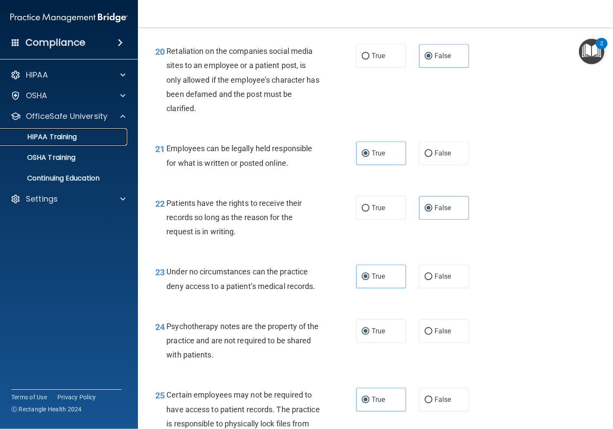
click at [75, 140] on p "HIPAA Training" at bounding box center [41, 137] width 71 height 9
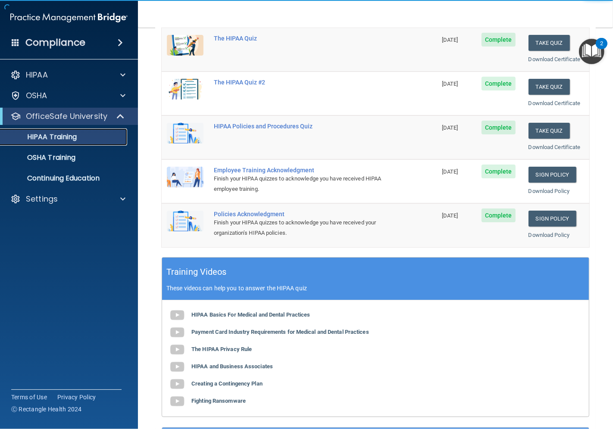
scroll to position [123, 0]
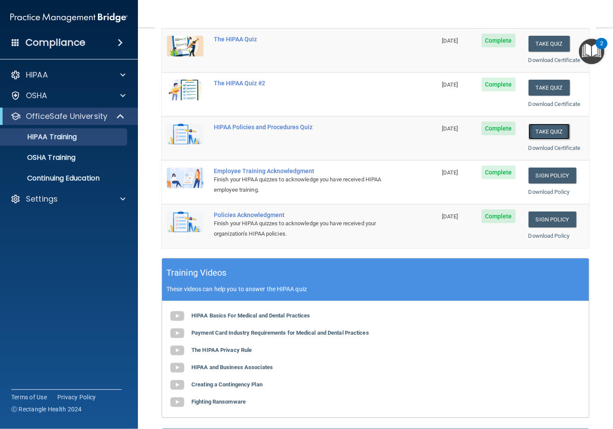
click at [549, 127] on button "Take Quiz" at bounding box center [549, 132] width 41 height 16
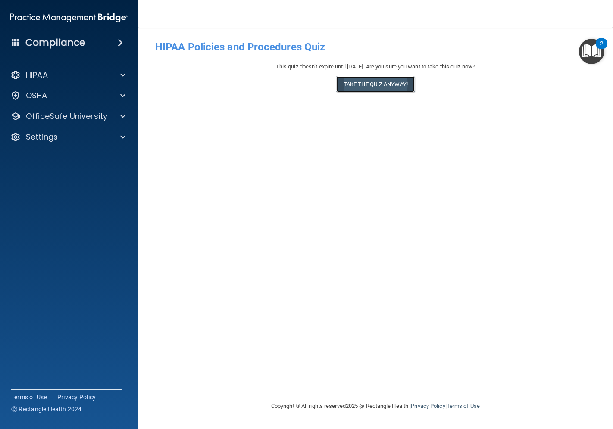
click at [378, 80] on button "Take the quiz anyway!" at bounding box center [375, 84] width 78 height 16
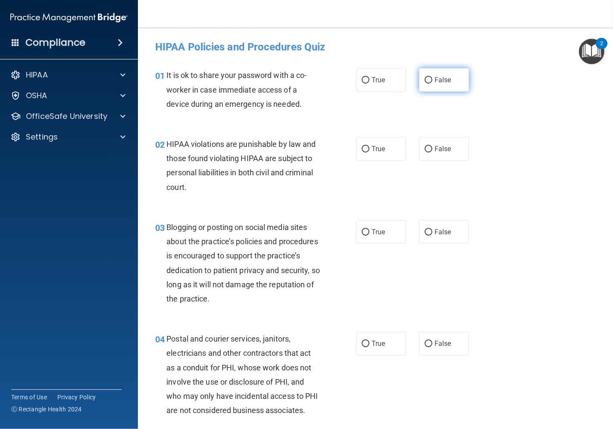
click at [443, 74] on label "False" at bounding box center [444, 80] width 50 height 24
click at [432, 77] on input "False" at bounding box center [429, 80] width 8 height 6
radio input "true"
click at [371, 153] on label "True" at bounding box center [381, 149] width 50 height 24
click at [369, 153] on input "True" at bounding box center [366, 149] width 8 height 6
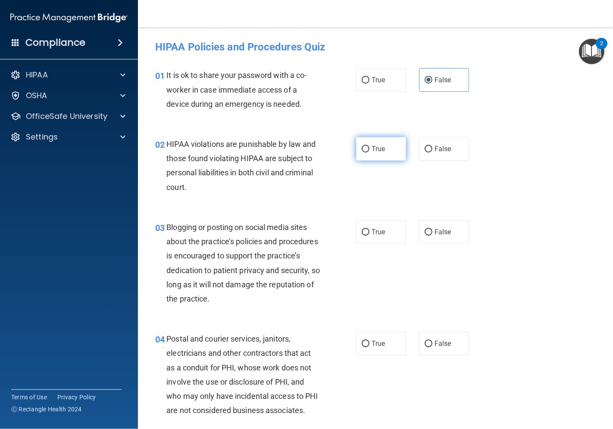
radio input "true"
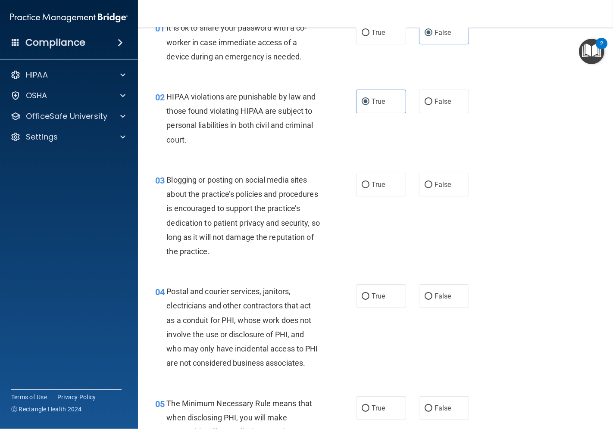
scroll to position [48, 0]
click at [425, 184] on input "False" at bounding box center [429, 184] width 8 height 6
radio input "true"
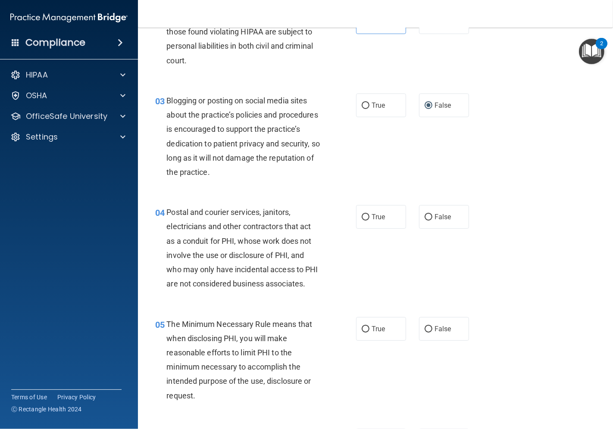
scroll to position [144, 0]
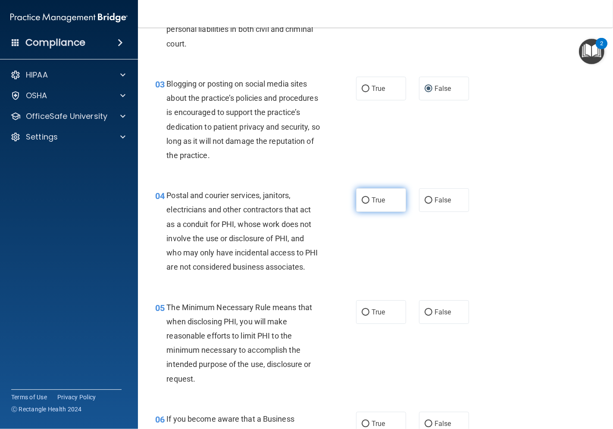
click at [373, 199] on span "True" at bounding box center [378, 200] width 13 height 8
click at [369, 199] on input "True" at bounding box center [366, 200] width 8 height 6
radio input "true"
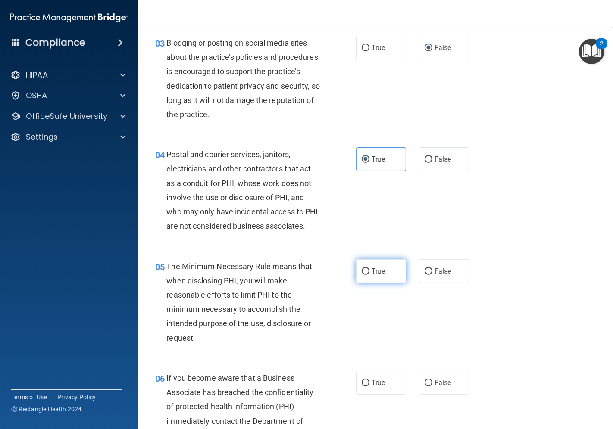
scroll to position [239, 0]
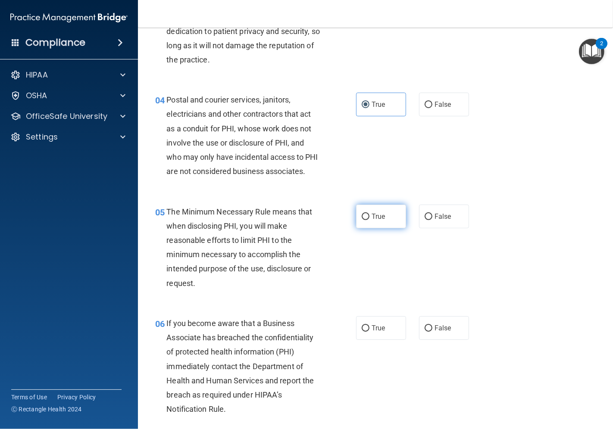
click at [378, 221] on span "True" at bounding box center [378, 217] width 13 height 8
click at [369, 220] on input "True" at bounding box center [366, 217] width 8 height 6
radio input "true"
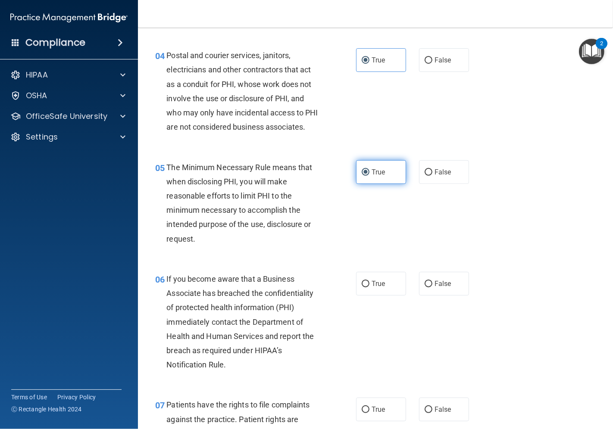
scroll to position [335, 0]
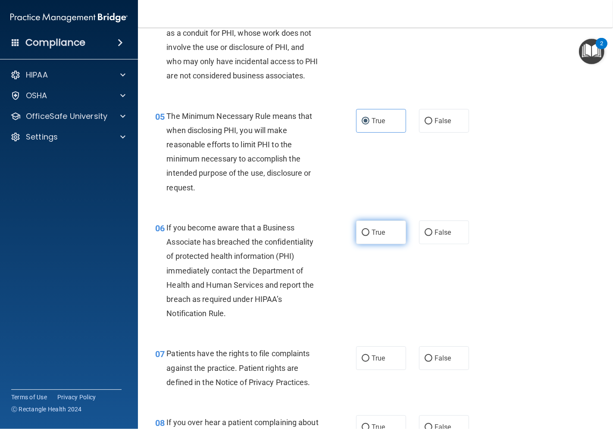
click at [379, 237] on span "True" at bounding box center [378, 232] width 13 height 8
click at [369, 236] on input "True" at bounding box center [366, 233] width 8 height 6
radio input "true"
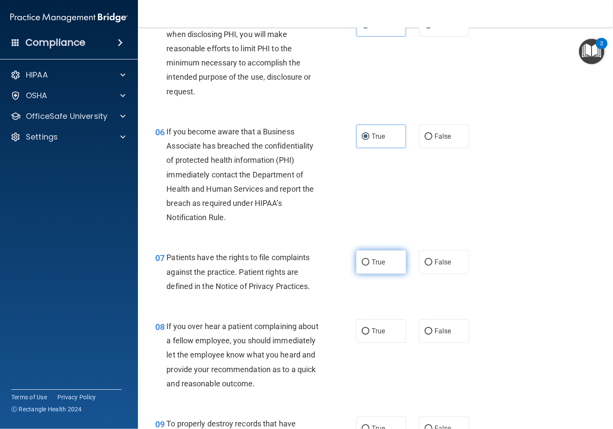
click at [374, 272] on label "True" at bounding box center [381, 262] width 50 height 24
click at [369, 266] on input "True" at bounding box center [366, 263] width 8 height 6
radio input "true"
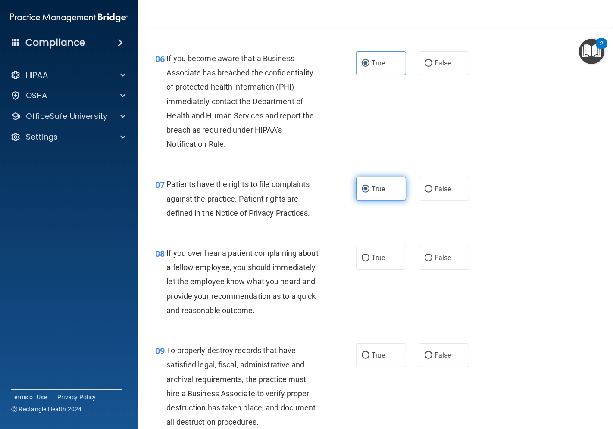
scroll to position [527, 0]
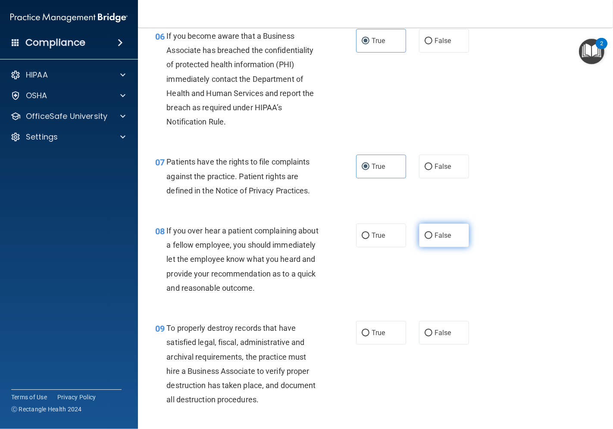
click at [428, 239] on input "False" at bounding box center [429, 236] width 8 height 6
radio input "true"
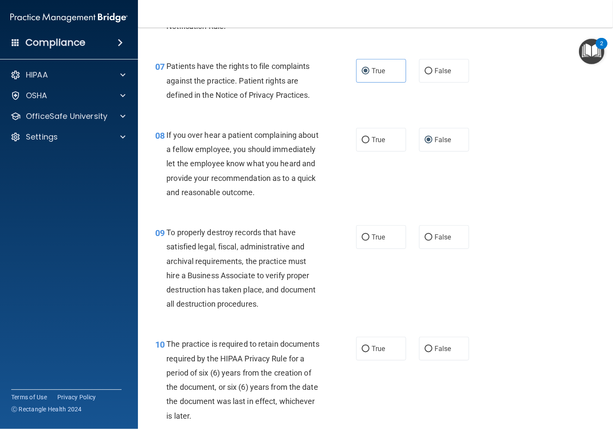
scroll to position [670, 0]
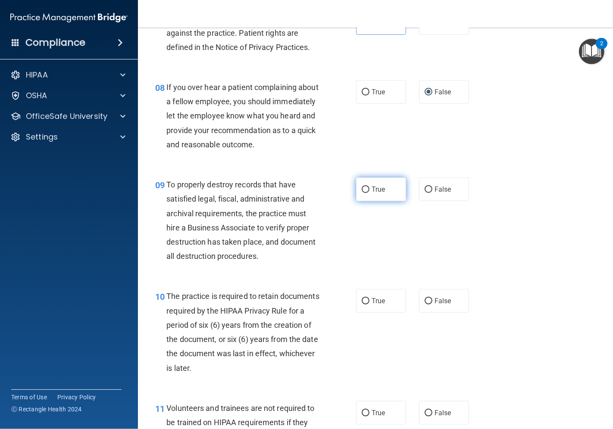
click at [372, 201] on label "True" at bounding box center [381, 190] width 50 height 24
click at [369, 193] on input "True" at bounding box center [366, 190] width 8 height 6
radio input "true"
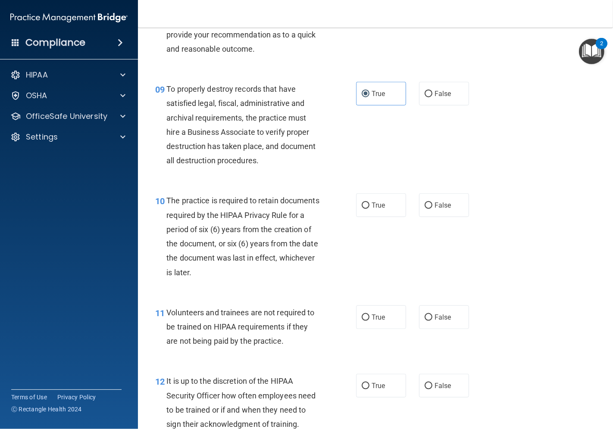
scroll to position [814, 0]
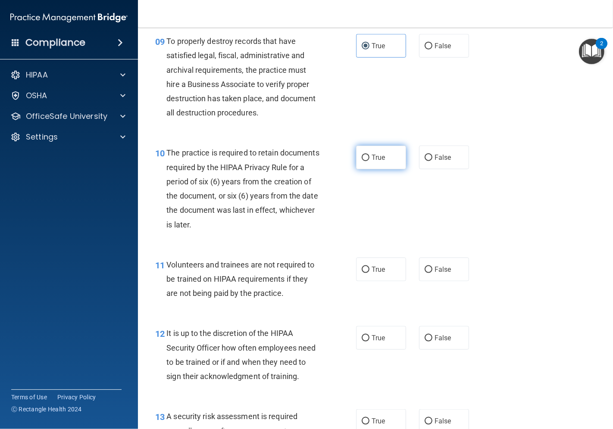
click at [380, 169] on label "True" at bounding box center [381, 158] width 50 height 24
click at [369, 161] on input "True" at bounding box center [366, 158] width 8 height 6
radio input "true"
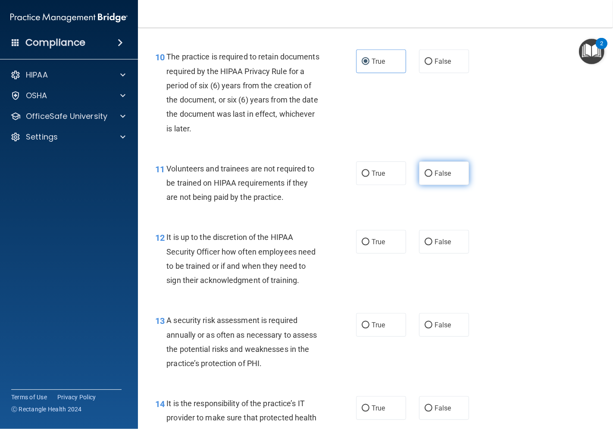
scroll to position [958, 0]
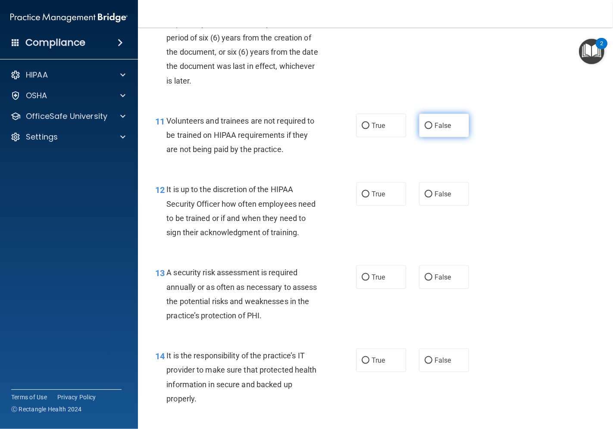
click at [424, 138] on label "False" at bounding box center [444, 126] width 50 height 24
click at [425, 129] on input "False" at bounding box center [429, 126] width 8 height 6
radio input "true"
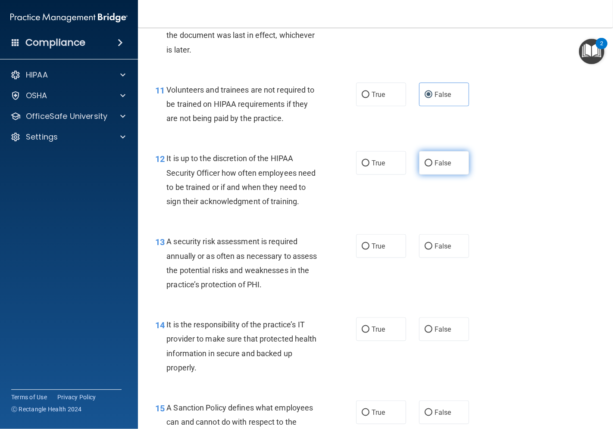
scroll to position [1006, 0]
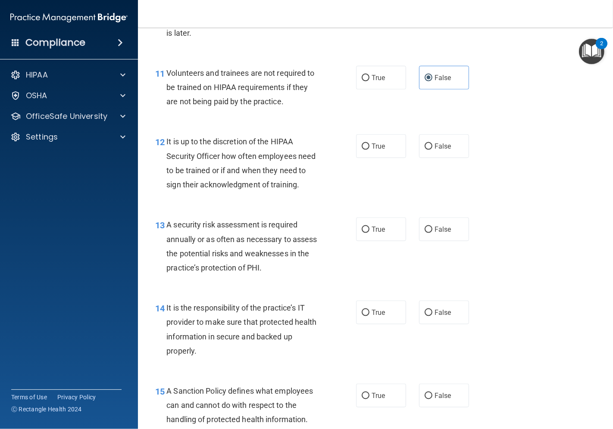
click at [406, 158] on div "True False" at bounding box center [416, 147] width 120 height 24
click at [380, 150] on span "True" at bounding box center [378, 146] width 13 height 8
click at [369, 150] on input "True" at bounding box center [366, 147] width 8 height 6
radio input "true"
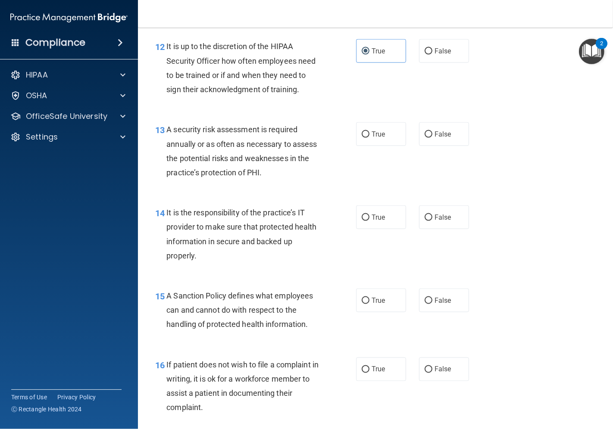
scroll to position [1101, 0]
click at [372, 138] on span "True" at bounding box center [378, 134] width 13 height 8
click at [368, 138] on input "True" at bounding box center [366, 134] width 8 height 6
radio input "true"
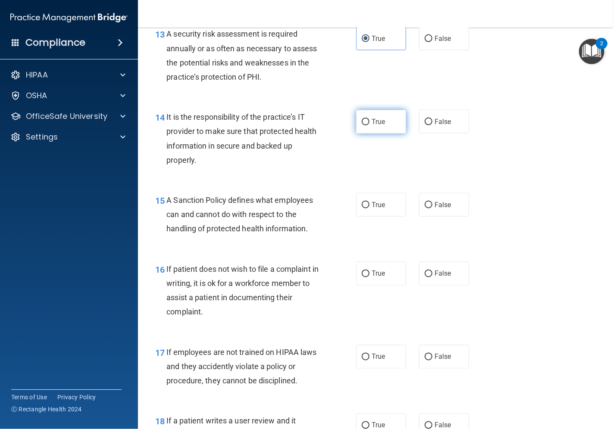
scroll to position [1197, 0]
click at [365, 125] on input "True" at bounding box center [366, 122] width 8 height 6
radio input "true"
click at [362, 208] on input "True" at bounding box center [366, 205] width 8 height 6
radio input "true"
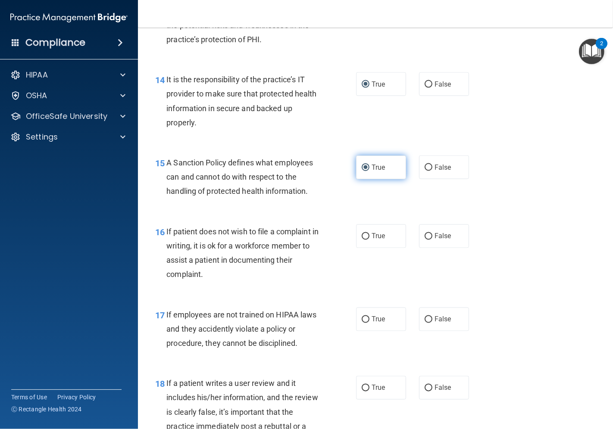
scroll to position [1293, 0]
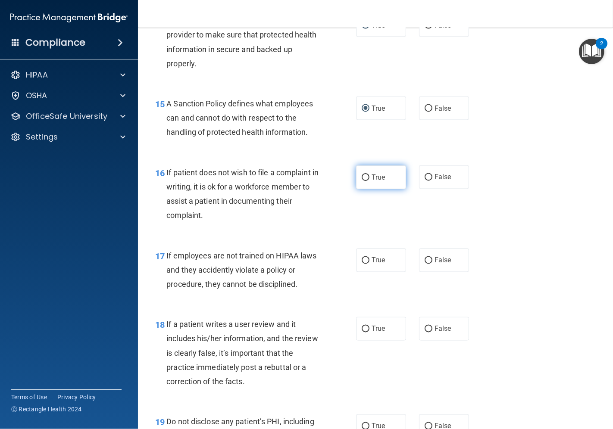
click at [362, 181] on input "True" at bounding box center [366, 178] width 8 height 6
radio input "true"
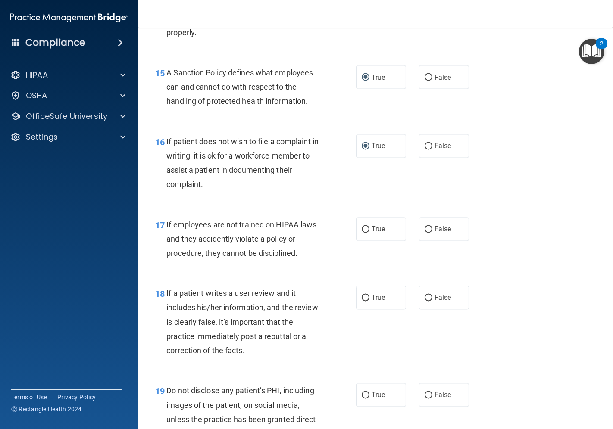
scroll to position [1341, 0]
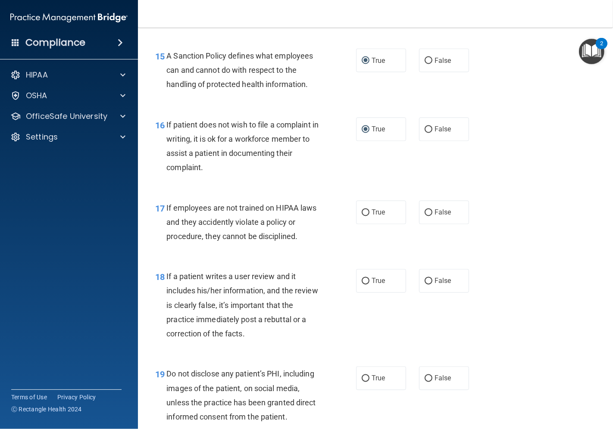
click at [408, 225] on div "True False" at bounding box center [416, 213] width 120 height 24
click at [425, 216] on input "False" at bounding box center [429, 213] width 8 height 6
radio input "true"
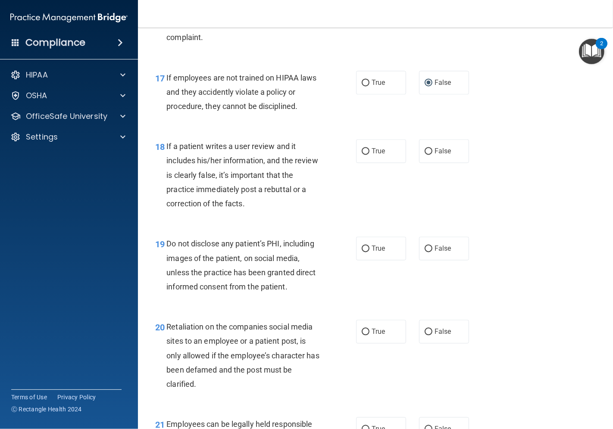
scroll to position [1485, 0]
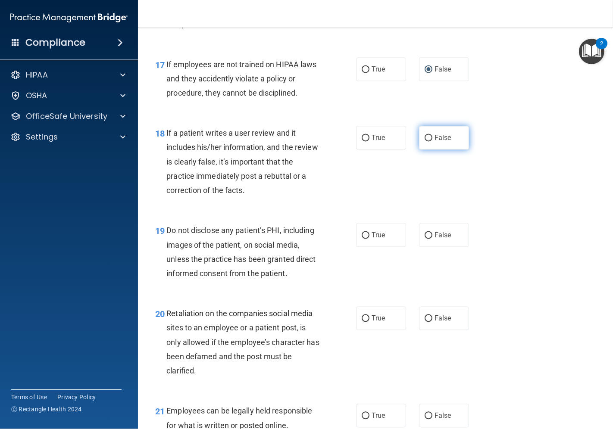
click at [427, 141] on input "False" at bounding box center [429, 138] width 8 height 6
radio input "true"
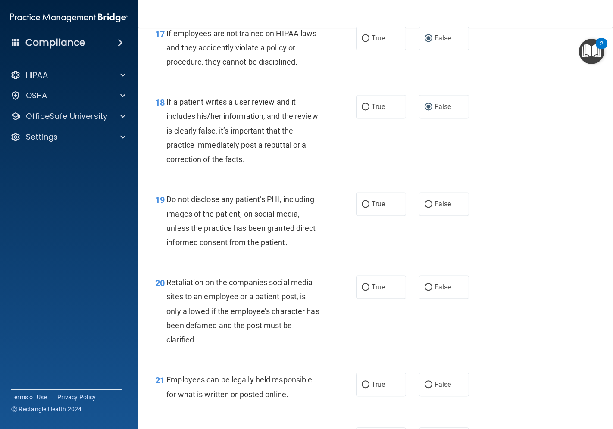
scroll to position [1533, 0]
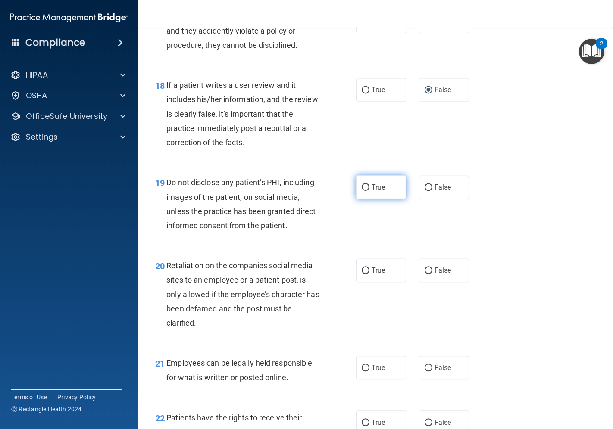
click at [383, 199] on label "True" at bounding box center [381, 187] width 50 height 24
click at [369, 191] on input "True" at bounding box center [366, 188] width 8 height 6
radio input "true"
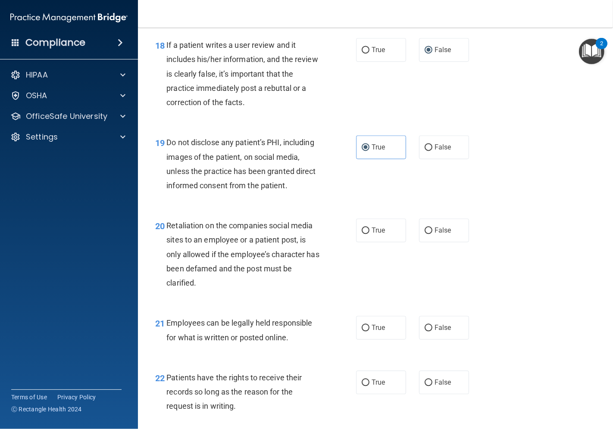
scroll to position [1628, 0]
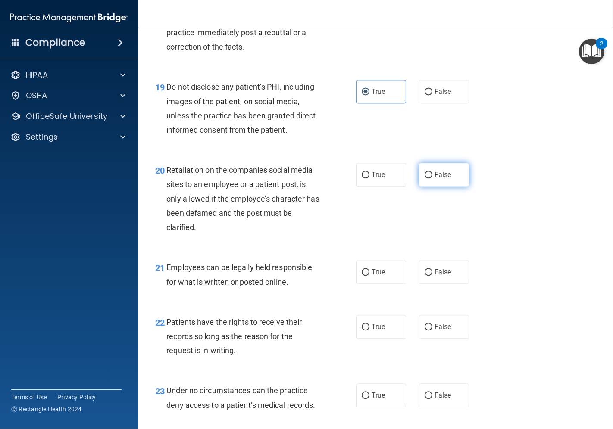
click at [419, 187] on label "False" at bounding box center [444, 175] width 50 height 24
click at [425, 178] on input "False" at bounding box center [429, 175] width 8 height 6
radio input "true"
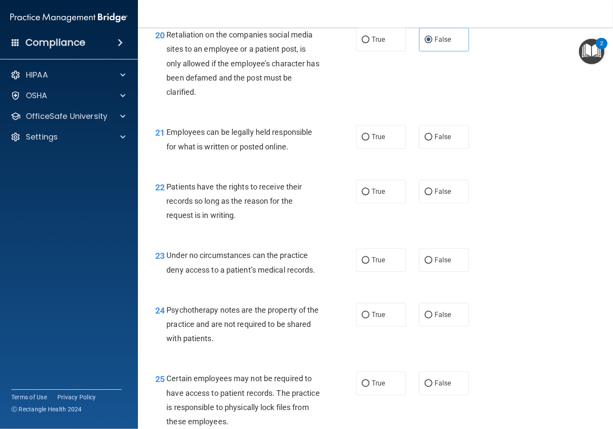
scroll to position [1772, 0]
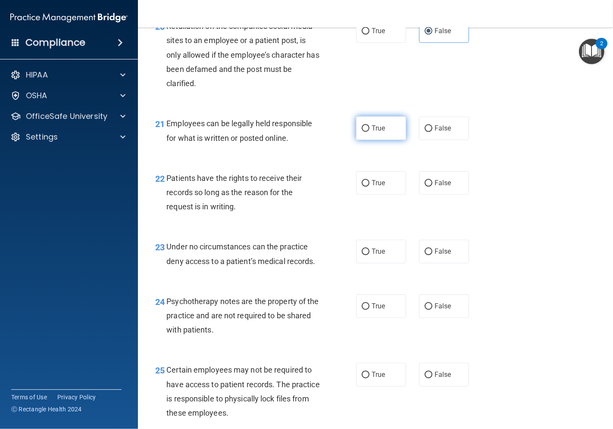
click at [378, 132] on span "True" at bounding box center [378, 128] width 13 height 8
click at [369, 132] on input "True" at bounding box center [366, 128] width 8 height 6
radio input "true"
click at [425, 187] on input "False" at bounding box center [429, 183] width 8 height 6
radio input "true"
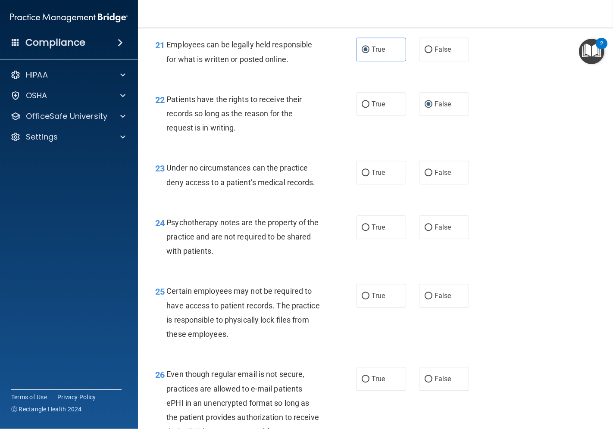
scroll to position [1868, 0]
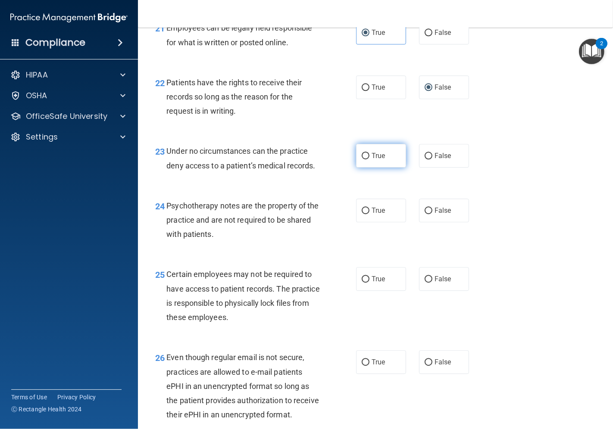
click at [379, 168] on label "True" at bounding box center [381, 156] width 50 height 24
click at [369, 160] on input "True" at bounding box center [366, 156] width 8 height 6
radio input "true"
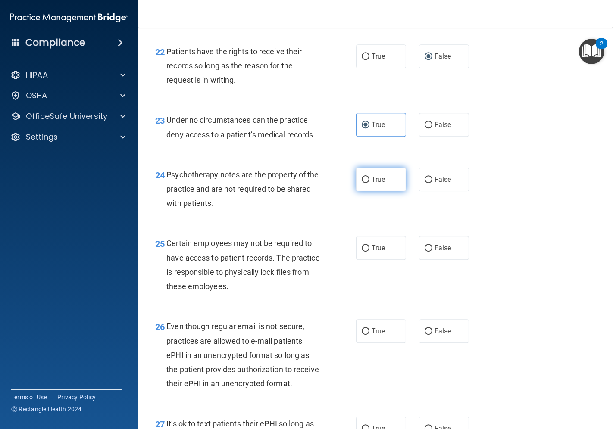
scroll to position [1916, 0]
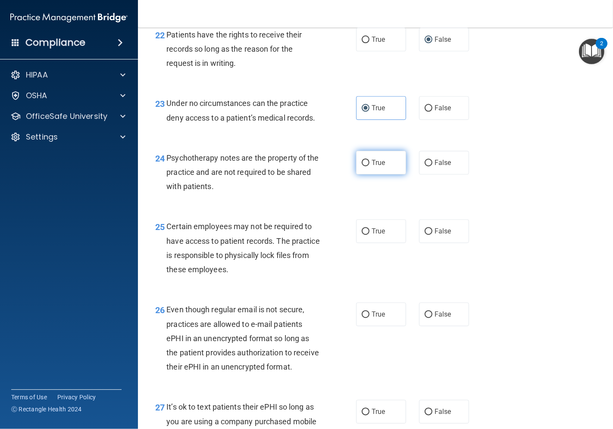
click at [379, 167] on span "True" at bounding box center [378, 163] width 13 height 8
click at [369, 166] on input "True" at bounding box center [366, 163] width 8 height 6
radio input "true"
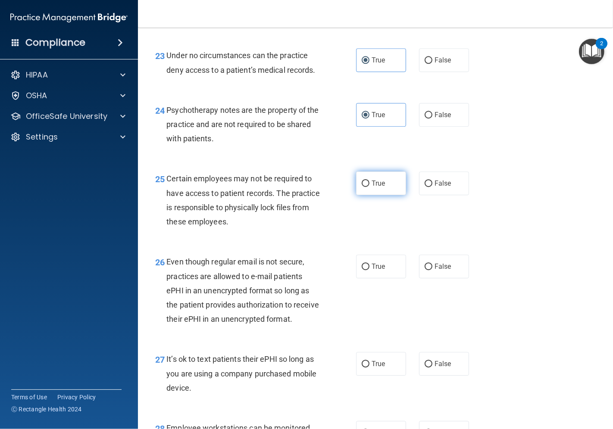
click at [372, 188] on span "True" at bounding box center [378, 183] width 13 height 8
click at [369, 187] on input "True" at bounding box center [366, 184] width 8 height 6
radio input "true"
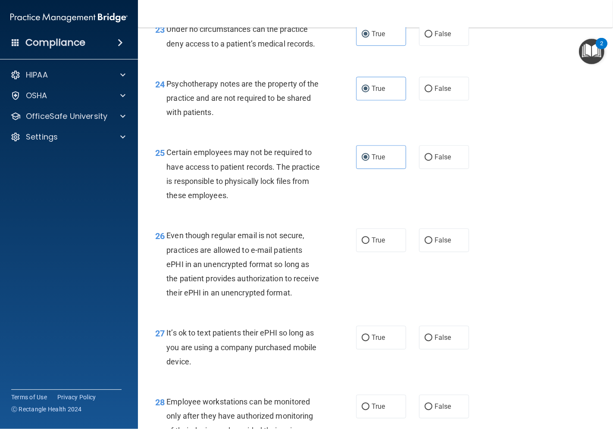
scroll to position [2012, 0]
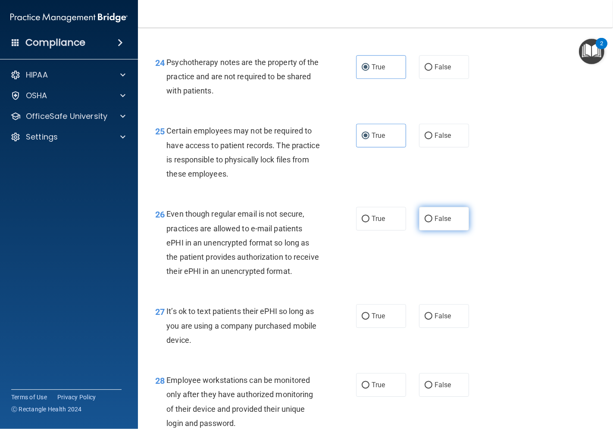
click at [425, 222] on input "False" at bounding box center [429, 219] width 8 height 6
radio input "true"
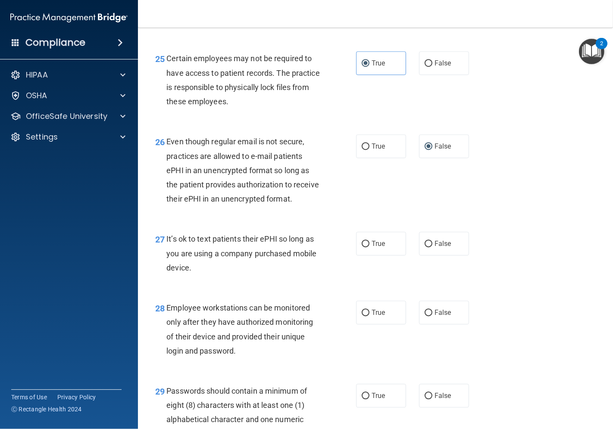
scroll to position [2107, 0]
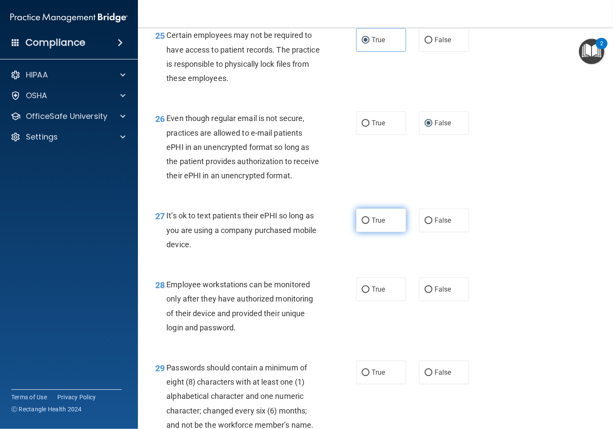
click at [372, 232] on label "True" at bounding box center [381, 221] width 50 height 24
click at [369, 224] on input "True" at bounding box center [366, 221] width 8 height 6
radio input "true"
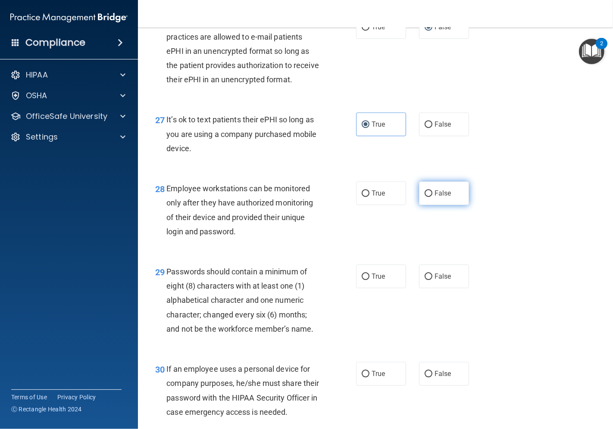
click at [419, 205] on label "False" at bounding box center [444, 193] width 50 height 24
click at [425, 197] on input "False" at bounding box center [429, 194] width 8 height 6
radio input "true"
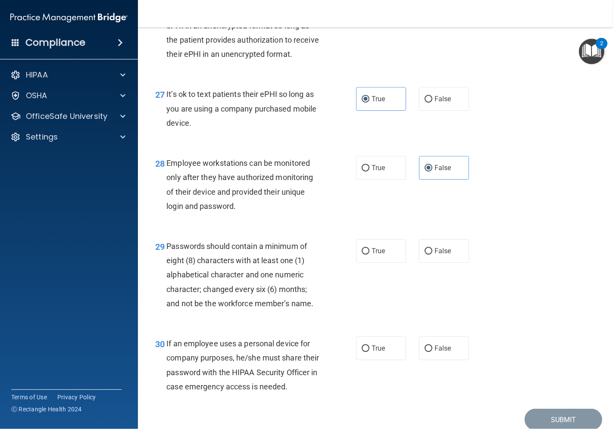
scroll to position [2251, 0]
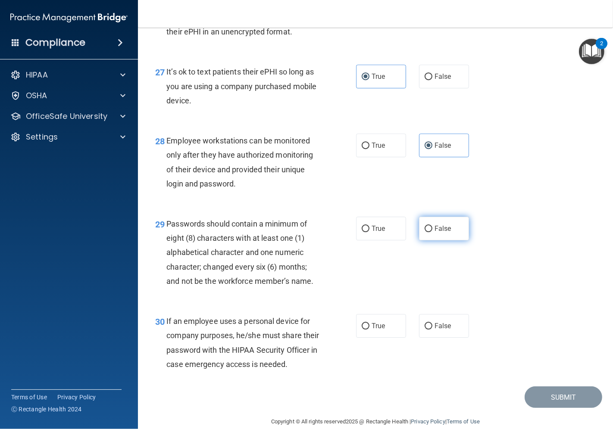
click at [426, 232] on input "False" at bounding box center [429, 229] width 8 height 6
radio input "true"
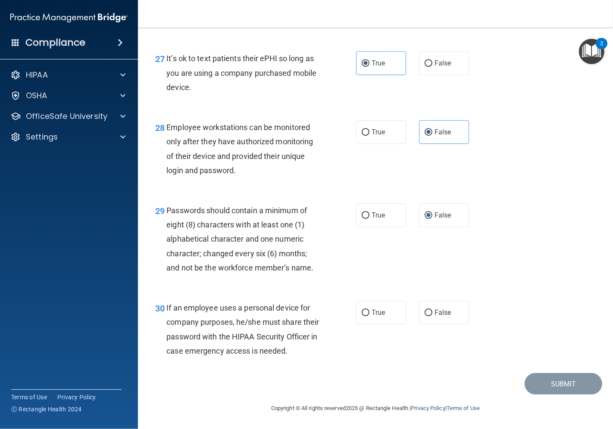
scroll to position [2322, 0]
click at [424, 301] on label "False" at bounding box center [444, 313] width 50 height 24
click at [425, 310] on input "False" at bounding box center [429, 313] width 8 height 6
radio input "true"
click at [522, 309] on div "30 If an employee uses a personal device for company purposes, he/she must shar…" at bounding box center [376, 331] width 454 height 83
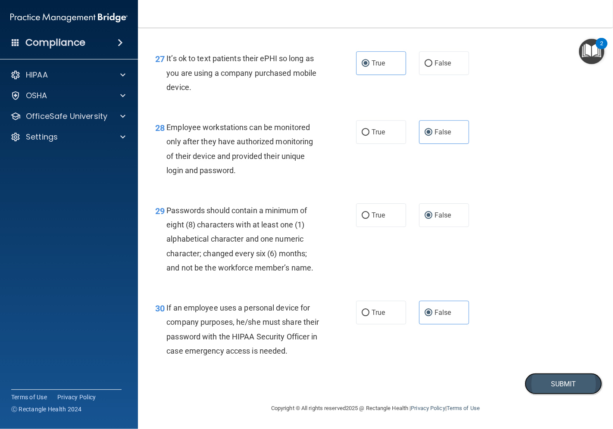
click at [547, 380] on button "Submit" at bounding box center [564, 384] width 78 height 22
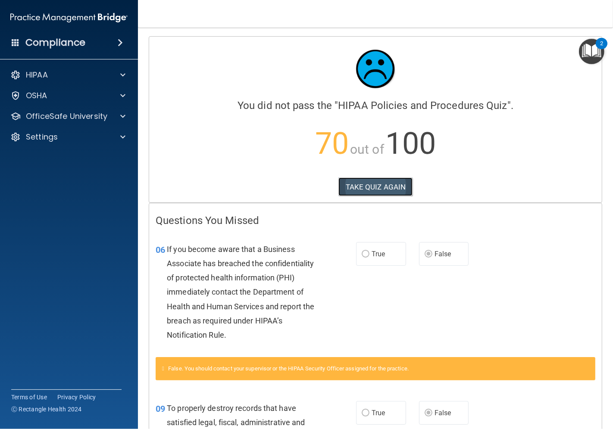
click at [364, 189] on button "TAKE QUIZ AGAIN" at bounding box center [375, 187] width 75 height 19
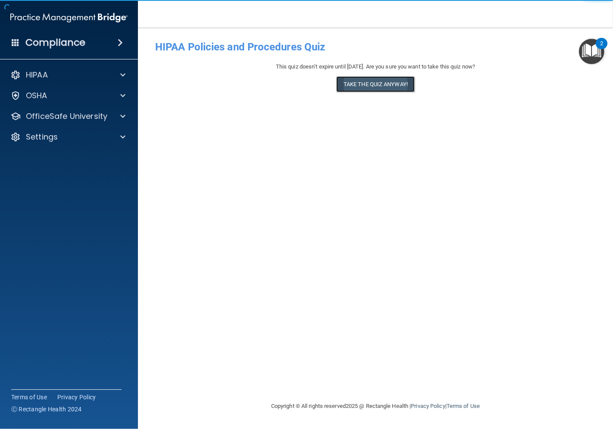
click at [361, 81] on button "Take the quiz anyway!" at bounding box center [375, 84] width 78 height 16
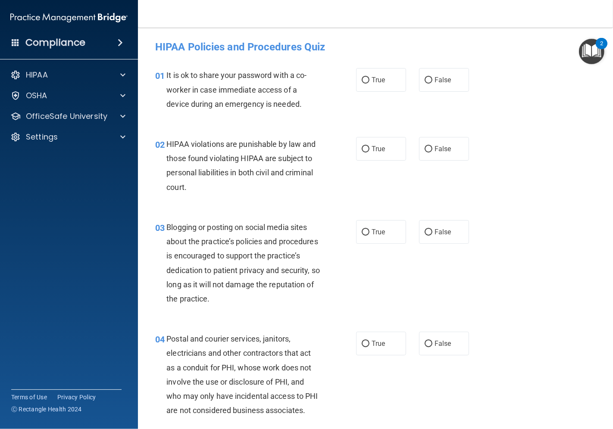
drag, startPoint x: 435, startPoint y: 81, endPoint x: 436, endPoint y: 97, distance: 16.5
click at [435, 81] on span "False" at bounding box center [443, 80] width 17 height 8
click at [432, 81] on input "False" at bounding box center [429, 80] width 8 height 6
radio input "true"
click at [363, 141] on label "True" at bounding box center [381, 149] width 50 height 24
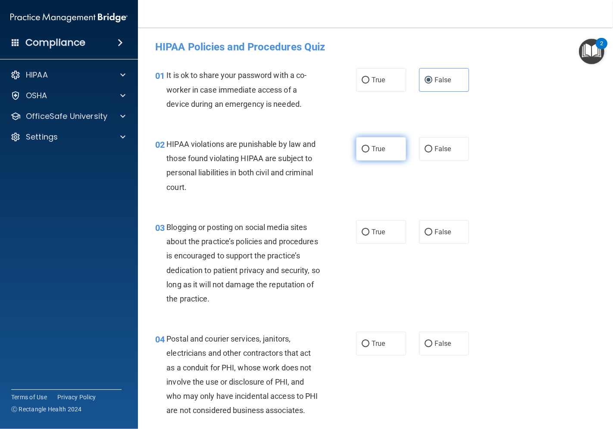
click at [363, 146] on input "True" at bounding box center [366, 149] width 8 height 6
radio input "true"
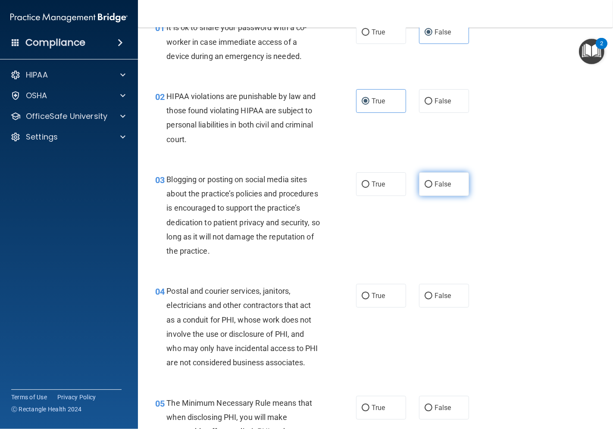
click at [429, 180] on label "False" at bounding box center [444, 184] width 50 height 24
click at [429, 181] on input "False" at bounding box center [429, 184] width 8 height 6
radio input "true"
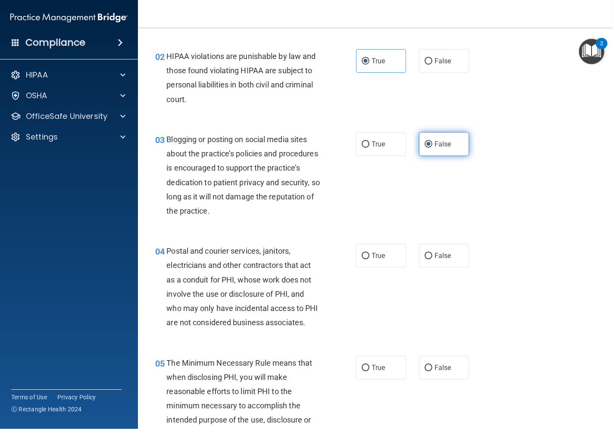
scroll to position [144, 0]
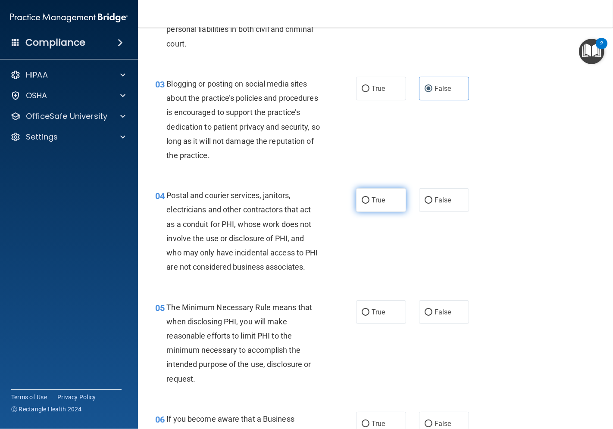
click at [372, 200] on span "True" at bounding box center [378, 200] width 13 height 8
click at [369, 200] on input "True" at bounding box center [366, 200] width 8 height 6
radio input "true"
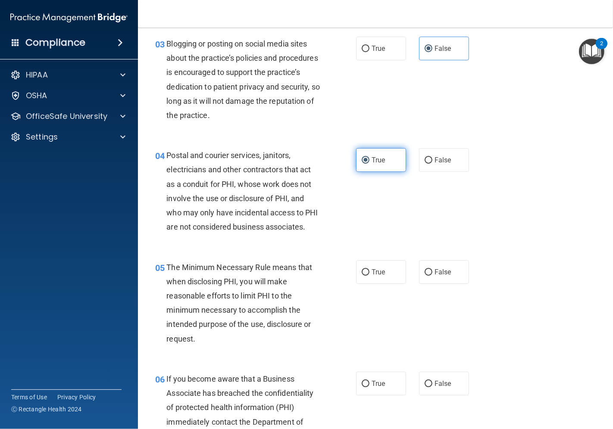
scroll to position [239, 0]
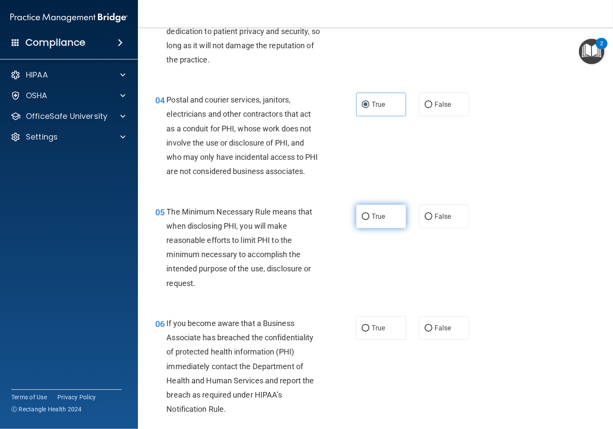
click at [372, 221] on span "True" at bounding box center [378, 217] width 13 height 8
click at [369, 220] on input "True" at bounding box center [366, 217] width 8 height 6
radio input "true"
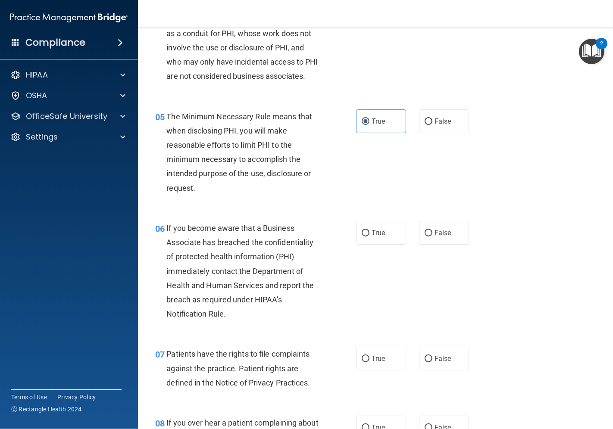
scroll to position [335, 0]
click at [425, 236] on input "False" at bounding box center [429, 233] width 8 height 6
radio input "true"
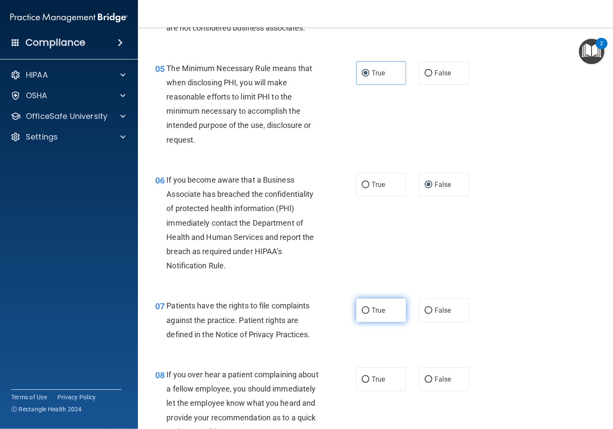
click at [372, 315] on span "True" at bounding box center [378, 311] width 13 height 8
click at [368, 314] on input "True" at bounding box center [366, 311] width 8 height 6
radio input "true"
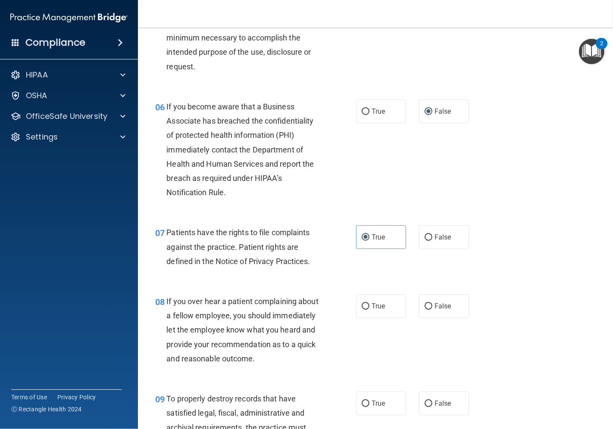
scroll to position [479, 0]
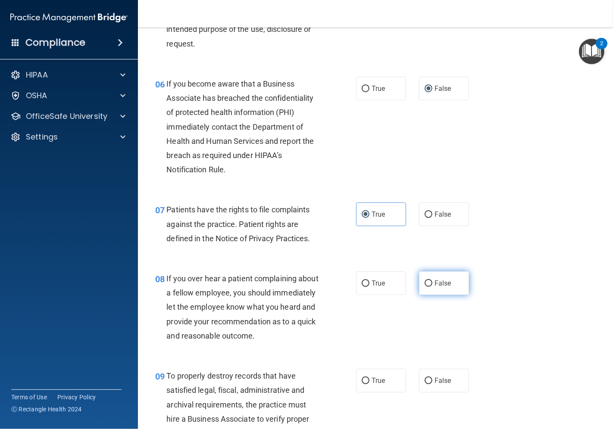
click at [427, 294] on label "False" at bounding box center [444, 284] width 50 height 24
click at [427, 287] on input "False" at bounding box center [429, 284] width 8 height 6
radio input "true"
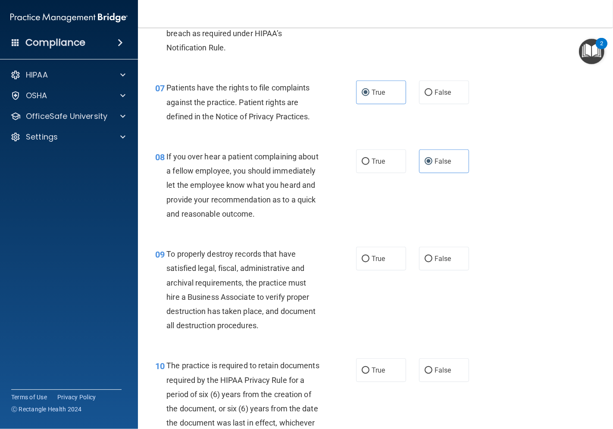
scroll to position [623, 0]
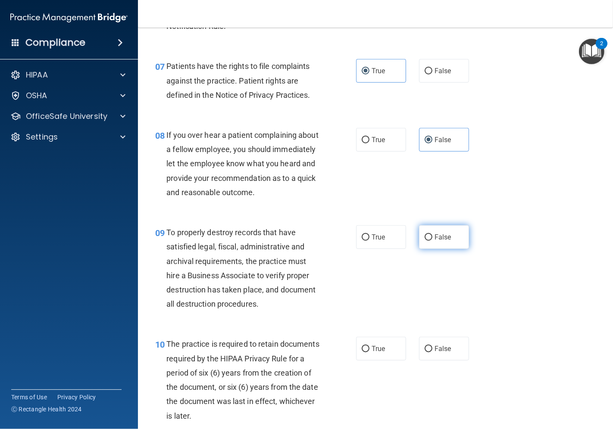
click at [425, 241] on input "False" at bounding box center [429, 238] width 8 height 6
radio input "true"
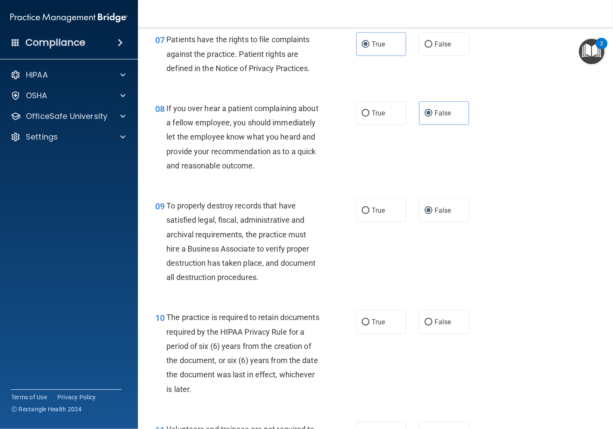
scroll to position [718, 0]
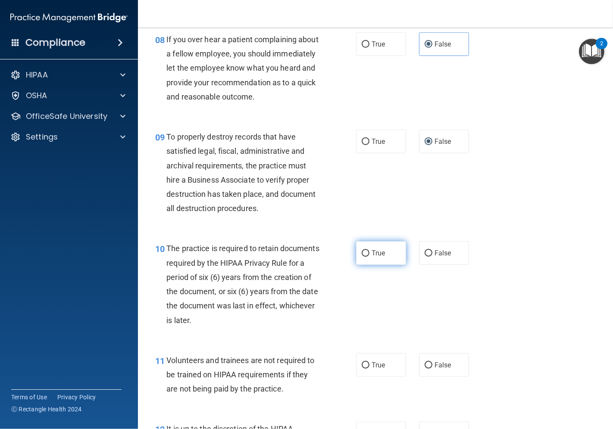
click at [362, 257] on input "True" at bounding box center [366, 253] width 8 height 6
radio input "true"
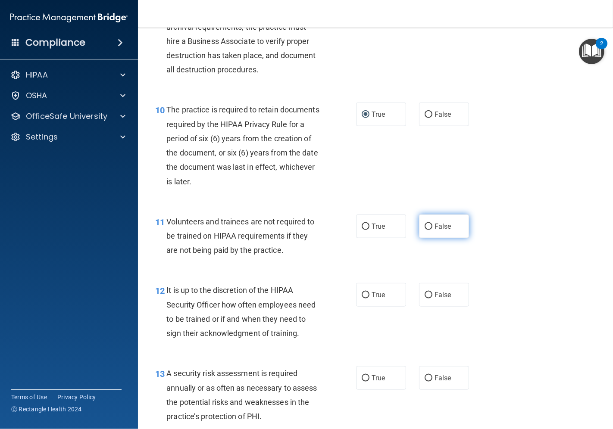
scroll to position [862, 0]
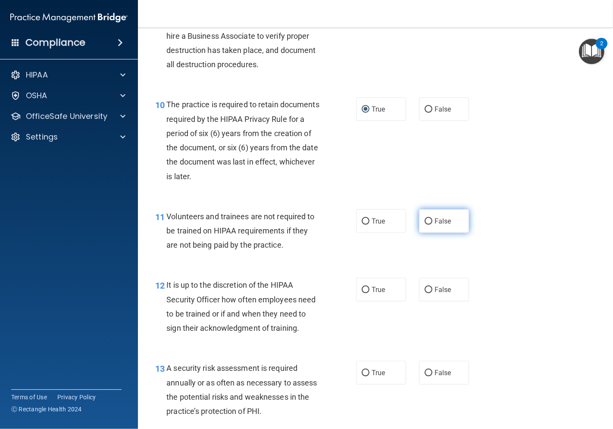
click at [427, 225] on input "False" at bounding box center [429, 222] width 8 height 6
radio input "true"
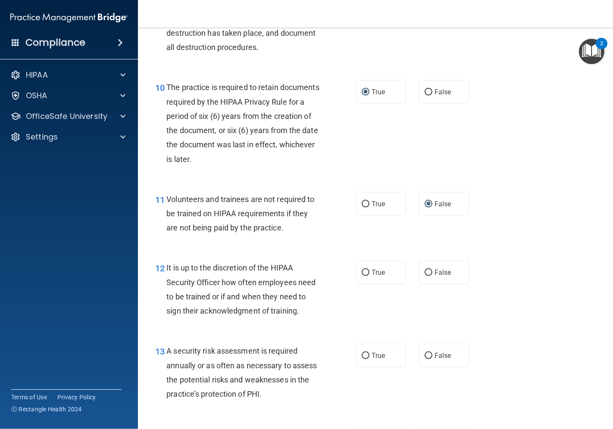
scroll to position [910, 0]
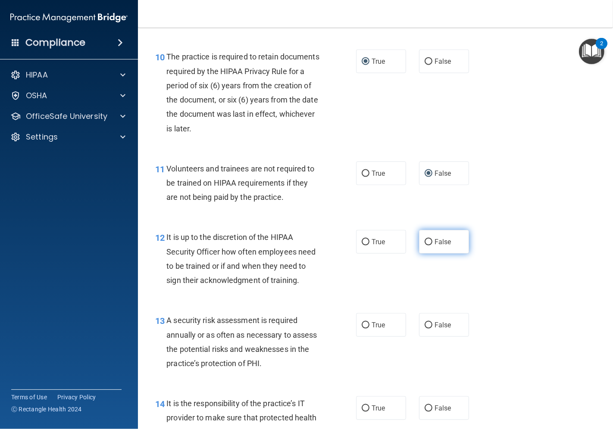
click at [425, 246] on input "False" at bounding box center [429, 242] width 8 height 6
radio input "true"
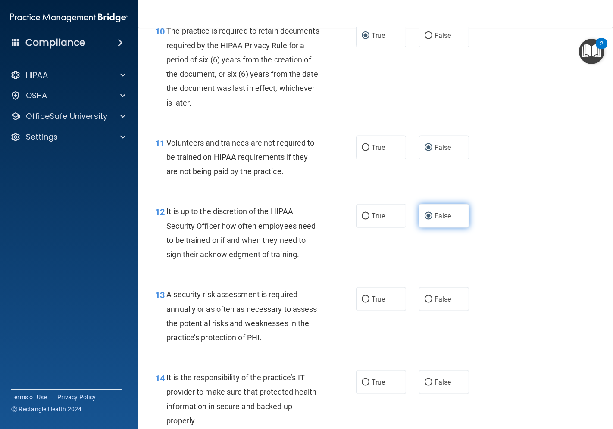
scroll to position [958, 0]
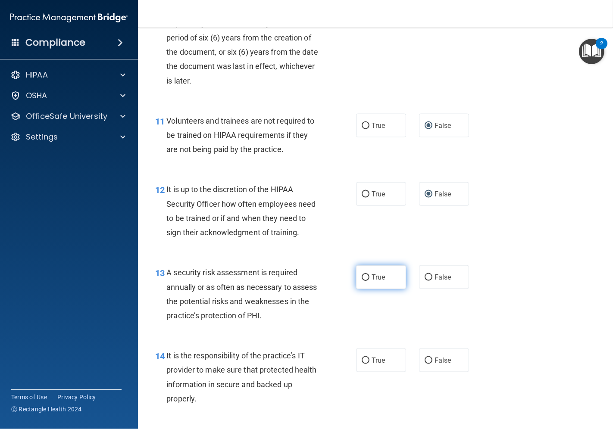
click at [375, 282] on span "True" at bounding box center [378, 277] width 13 height 8
click at [369, 281] on input "True" at bounding box center [366, 278] width 8 height 6
radio input "true"
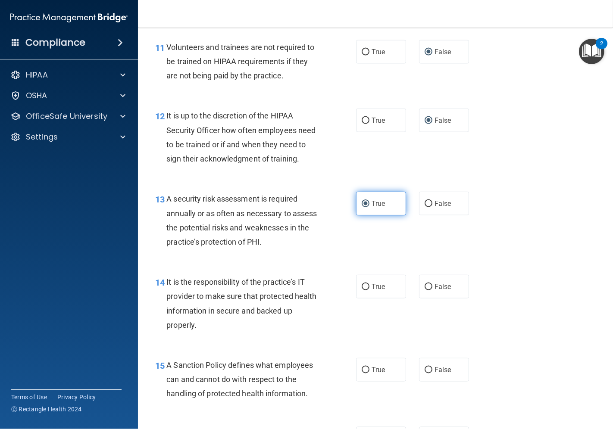
scroll to position [1054, 0]
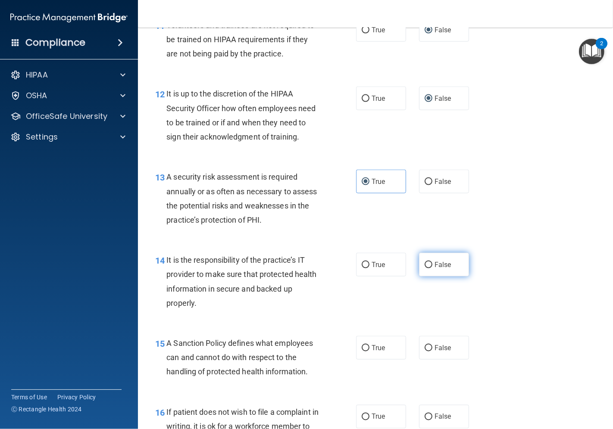
click at [429, 277] on label "False" at bounding box center [444, 265] width 50 height 24
click at [429, 269] on input "False" at bounding box center [429, 265] width 8 height 6
radio input "true"
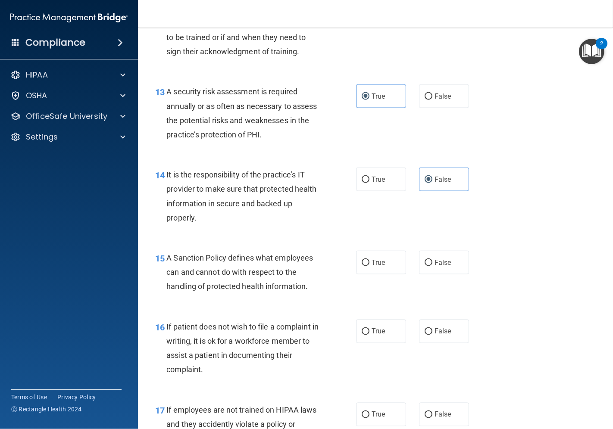
scroll to position [1149, 0]
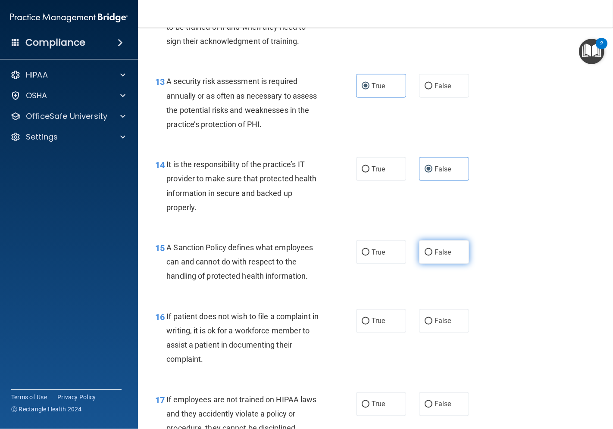
click at [425, 256] on input "False" at bounding box center [429, 253] width 8 height 6
radio input "true"
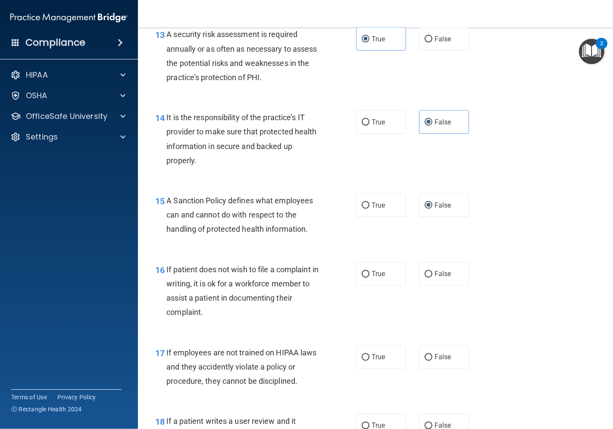
scroll to position [1245, 0]
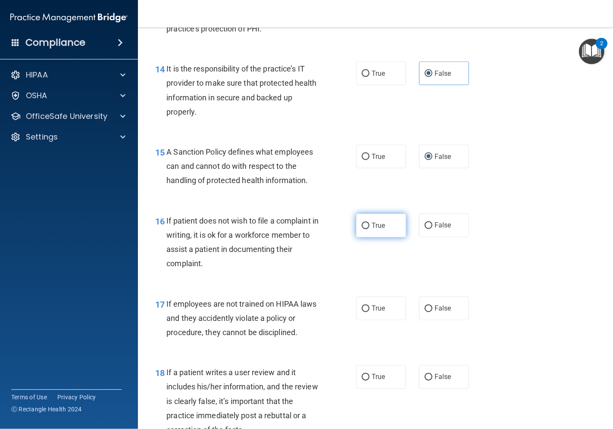
click at [376, 230] on span "True" at bounding box center [378, 226] width 13 height 8
click at [369, 229] on input "True" at bounding box center [366, 226] width 8 height 6
radio input "true"
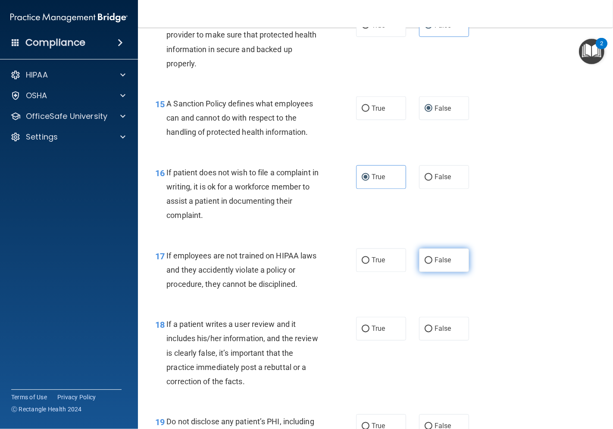
click at [425, 264] on input "False" at bounding box center [429, 261] width 8 height 6
radio input "true"
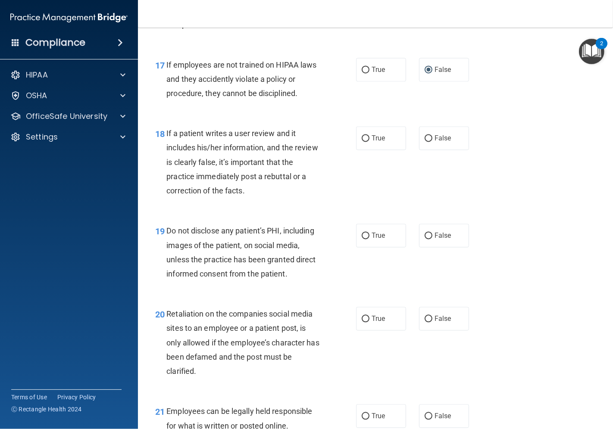
scroll to position [1485, 0]
click at [425, 141] on input "False" at bounding box center [429, 138] width 8 height 6
radio input "true"
click at [363, 247] on label "True" at bounding box center [381, 235] width 50 height 24
click at [363, 239] on input "True" at bounding box center [366, 235] width 8 height 6
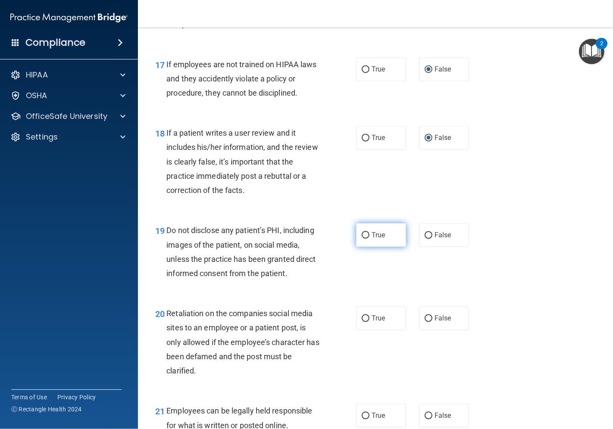
radio input "true"
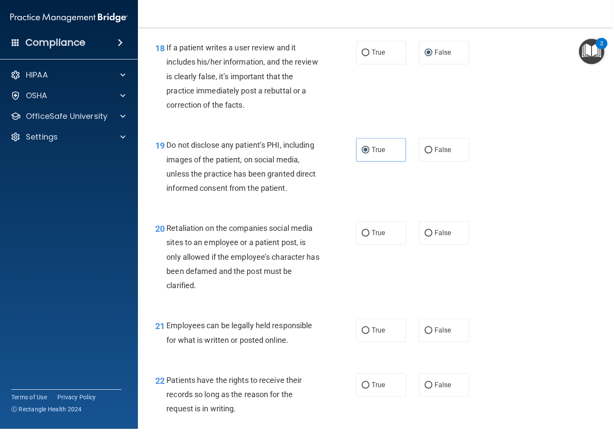
scroll to position [1580, 0]
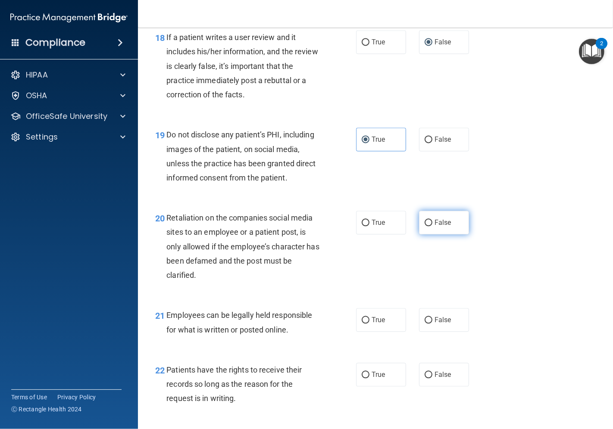
click at [425, 226] on input "False" at bounding box center [429, 223] width 8 height 6
radio input "true"
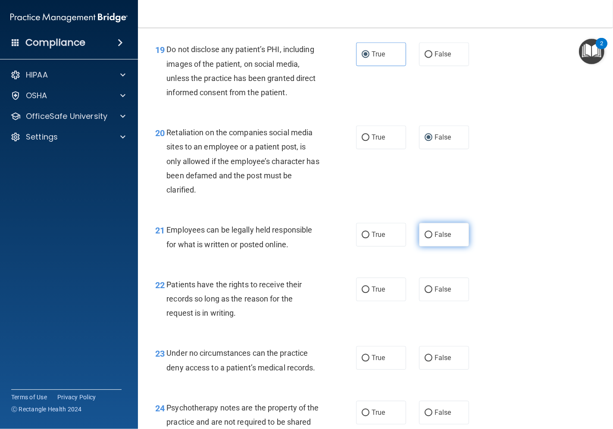
scroll to position [1676, 0]
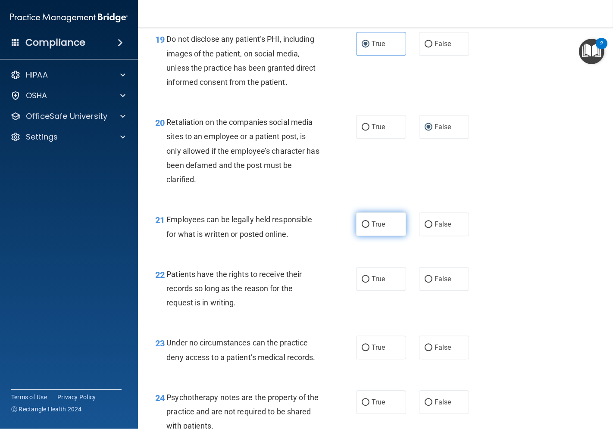
click at [364, 228] on input "True" at bounding box center [366, 225] width 8 height 6
radio input "true"
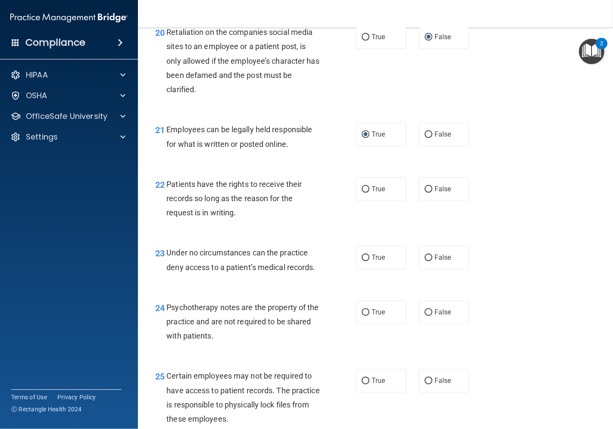
scroll to position [1772, 0]
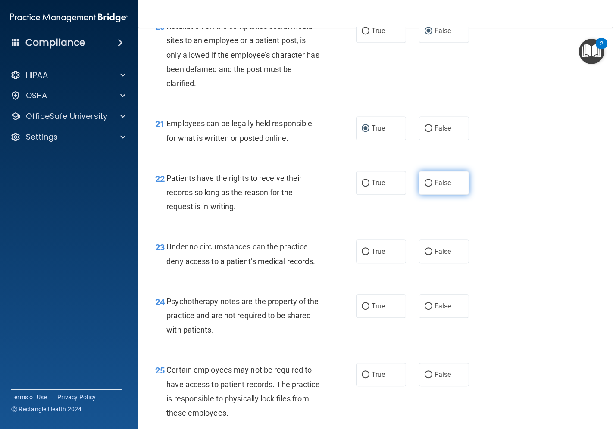
click at [425, 187] on input "False" at bounding box center [429, 183] width 8 height 6
radio input "true"
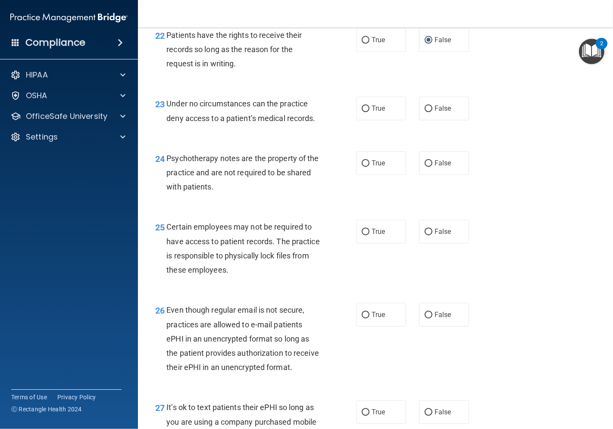
scroll to position [1916, 0]
click at [422, 120] on label "False" at bounding box center [444, 108] width 50 height 24
click at [425, 112] on input "False" at bounding box center [429, 108] width 8 height 6
radio input "true"
click at [373, 167] on span "True" at bounding box center [378, 163] width 13 height 8
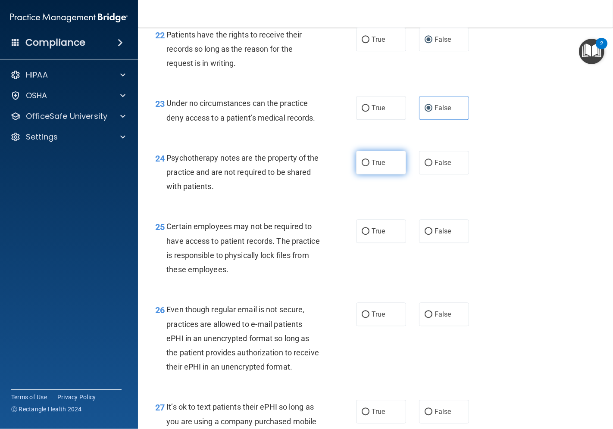
click at [369, 166] on input "True" at bounding box center [366, 163] width 8 height 6
radio input "true"
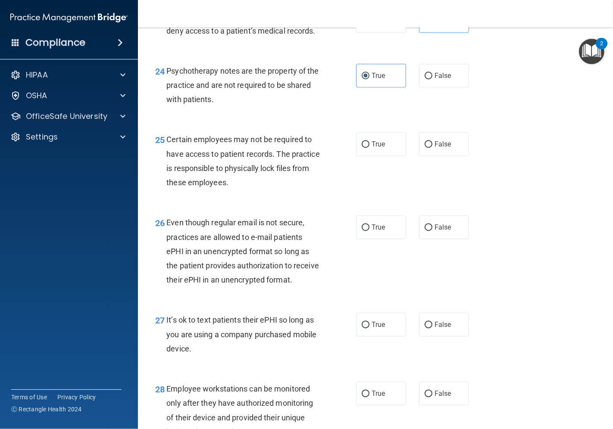
scroll to position [2012, 0]
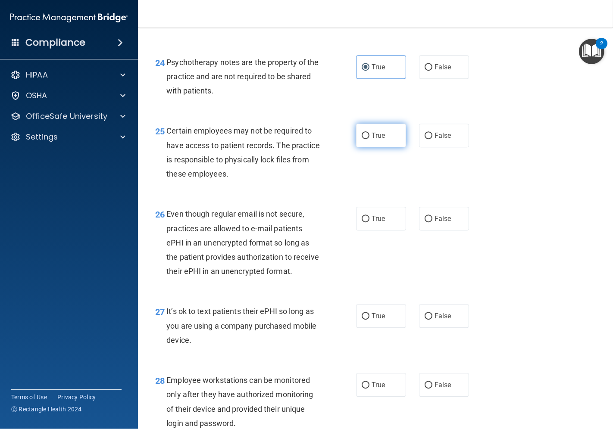
click at [372, 140] on span "True" at bounding box center [378, 135] width 13 height 8
click at [369, 139] on input "True" at bounding box center [366, 136] width 8 height 6
radio input "true"
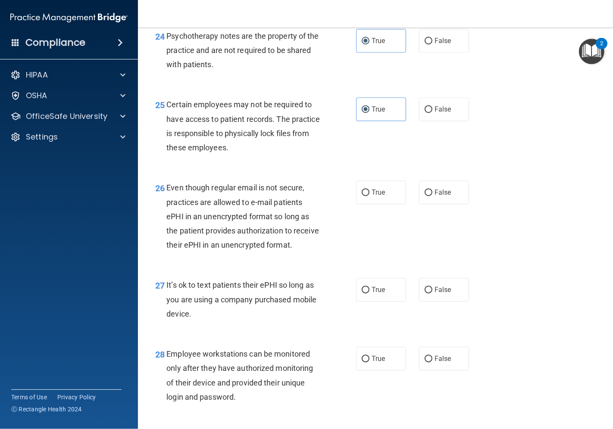
scroll to position [2059, 0]
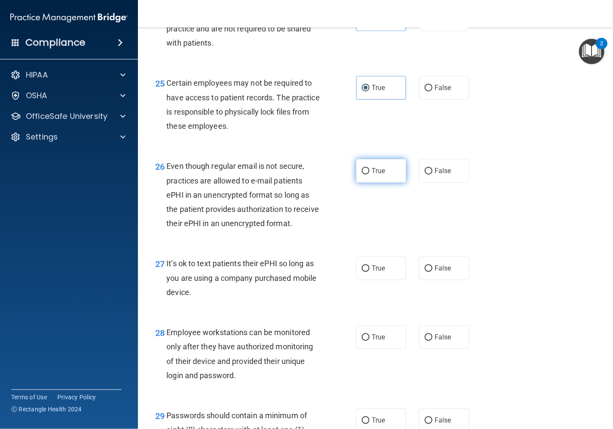
click at [363, 175] on input "True" at bounding box center [366, 171] width 8 height 6
radio input "true"
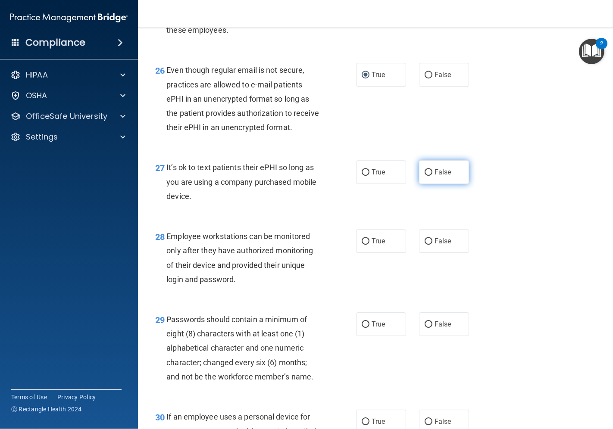
click at [425, 176] on input "False" at bounding box center [429, 172] width 8 height 6
radio input "true"
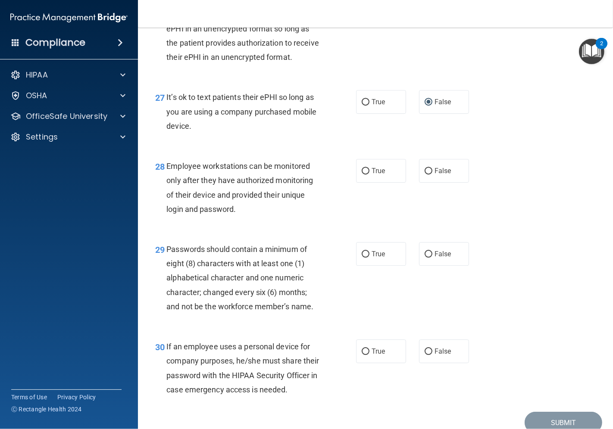
scroll to position [2251, 0]
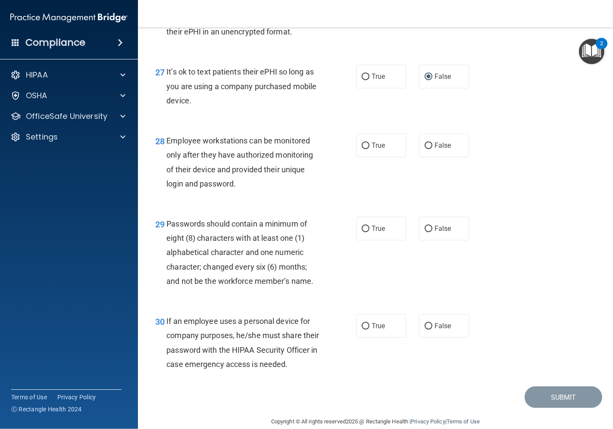
click at [432, 206] on div "28 Employee workstations can be monitored only after they have authorized monit…" at bounding box center [376, 164] width 454 height 83
click at [435, 150] on span "False" at bounding box center [443, 145] width 17 height 8
click at [432, 149] on input "False" at bounding box center [429, 146] width 8 height 6
radio input "true"
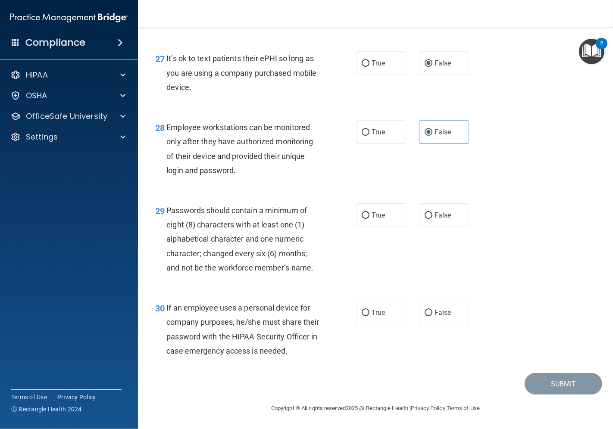
scroll to position [2299, 0]
click at [382, 227] on label "True" at bounding box center [381, 215] width 50 height 24
click at [369, 219] on input "True" at bounding box center [366, 216] width 8 height 6
radio input "true"
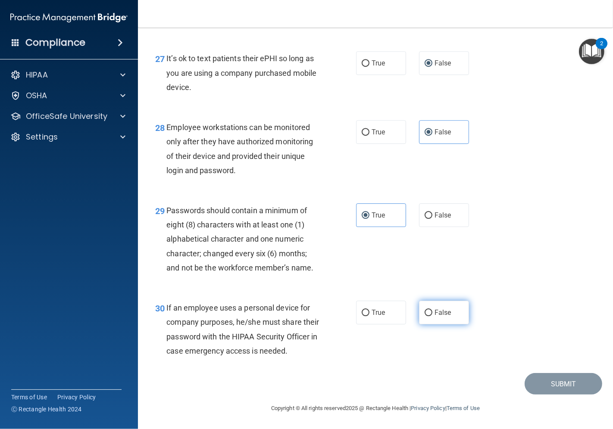
click at [429, 301] on label "False" at bounding box center [444, 313] width 50 height 24
click at [429, 310] on input "False" at bounding box center [429, 313] width 8 height 6
radio input "true"
click at [539, 380] on button "Submit" at bounding box center [564, 384] width 78 height 22
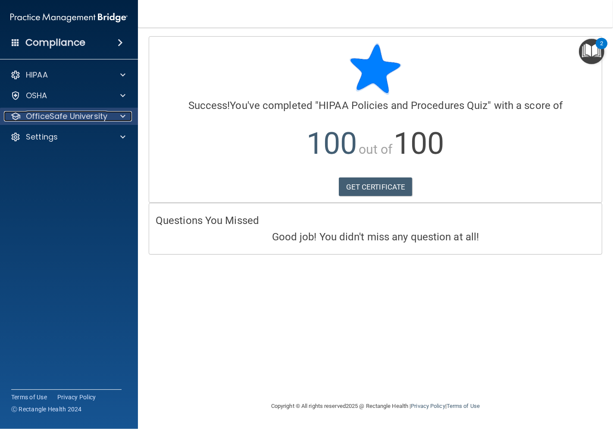
click at [88, 116] on p "OfficeSafe University" at bounding box center [66, 116] width 81 height 10
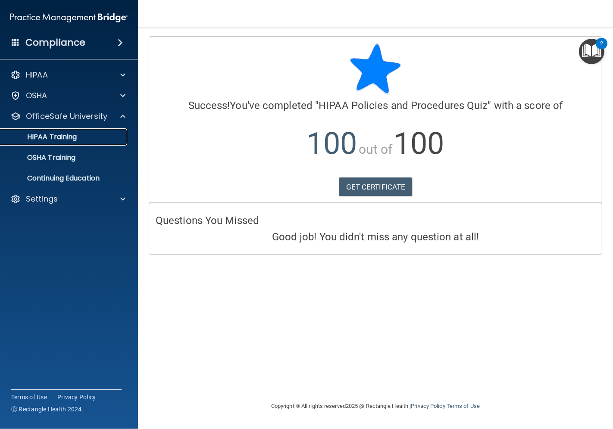
click at [81, 131] on link "HIPAA Training" at bounding box center [59, 136] width 136 height 17
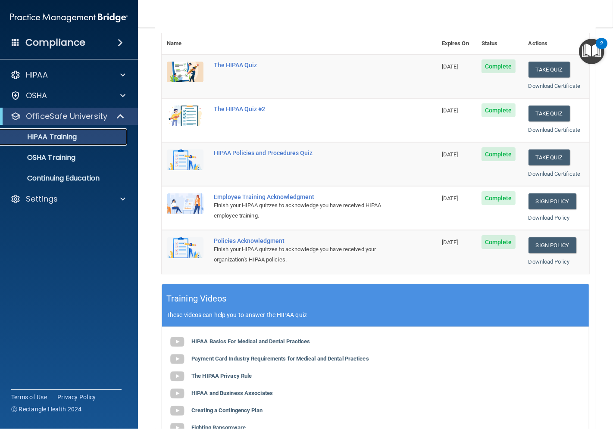
scroll to position [75, 0]
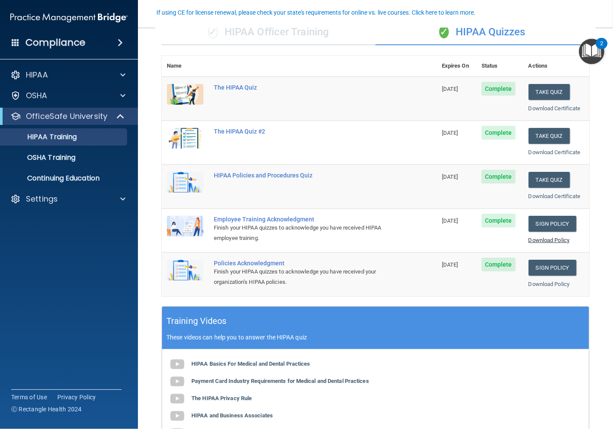
drag, startPoint x: 547, startPoint y: 231, endPoint x: 544, endPoint y: 236, distance: 6.2
click at [547, 233] on td "Sign Policy Sign Policy Download Policy" at bounding box center [556, 231] width 66 height 44
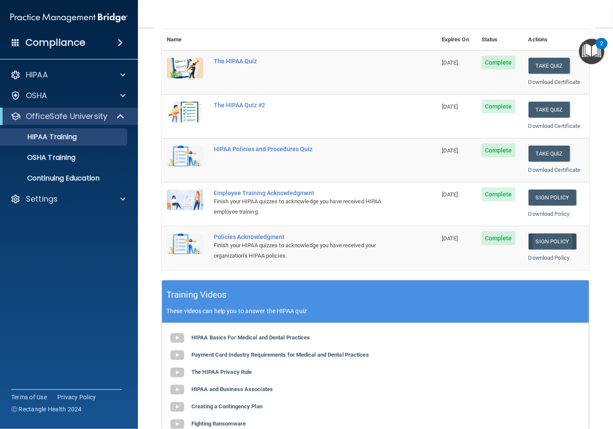
scroll to position [123, 0]
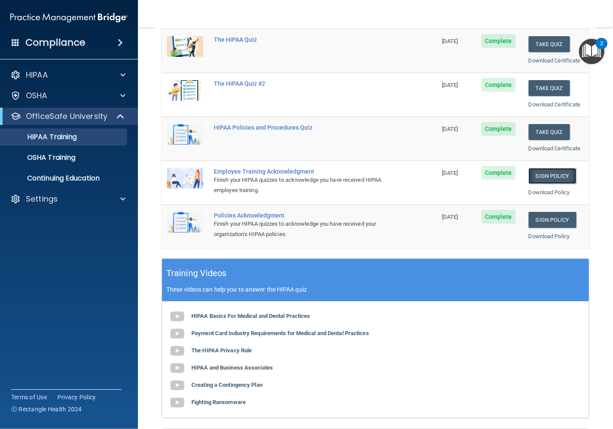
click at [540, 175] on link "Sign Policy" at bounding box center [553, 176] width 48 height 16
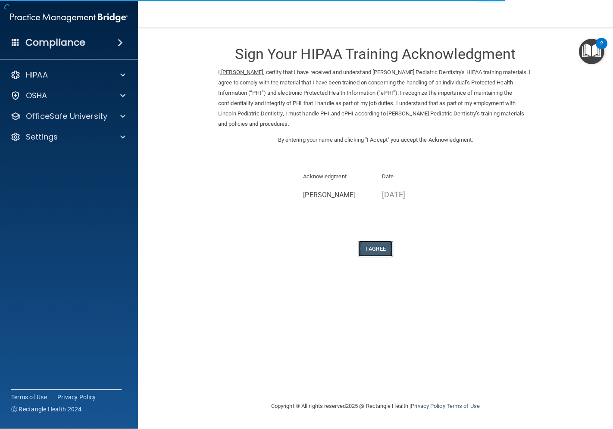
click at [376, 247] on button "I Agree" at bounding box center [375, 249] width 34 height 16
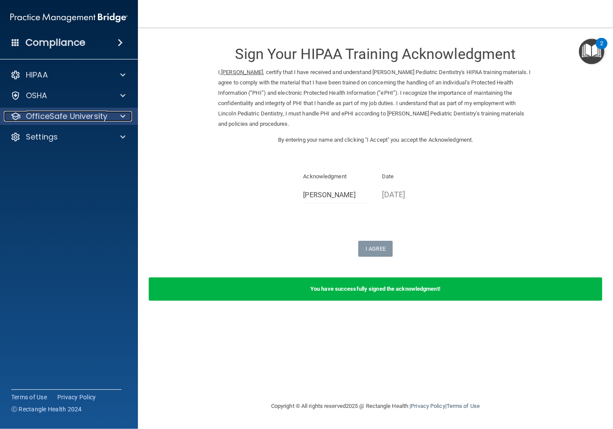
click at [72, 114] on p "OfficeSafe University" at bounding box center [66, 116] width 81 height 10
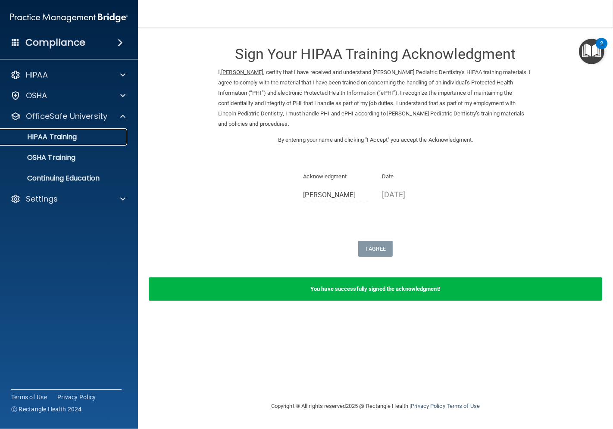
click at [68, 135] on p "HIPAA Training" at bounding box center [41, 137] width 71 height 9
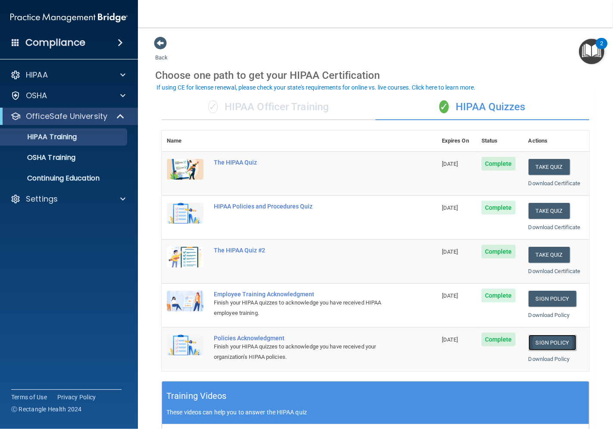
click at [558, 341] on link "Sign Policy" at bounding box center [553, 343] width 48 height 16
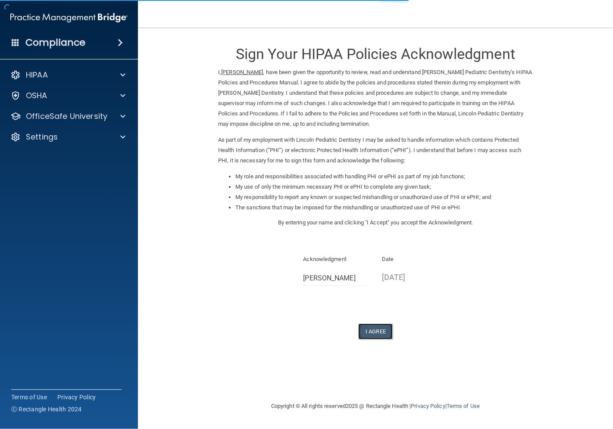
click at [373, 331] on button "I Agree" at bounding box center [375, 332] width 34 height 16
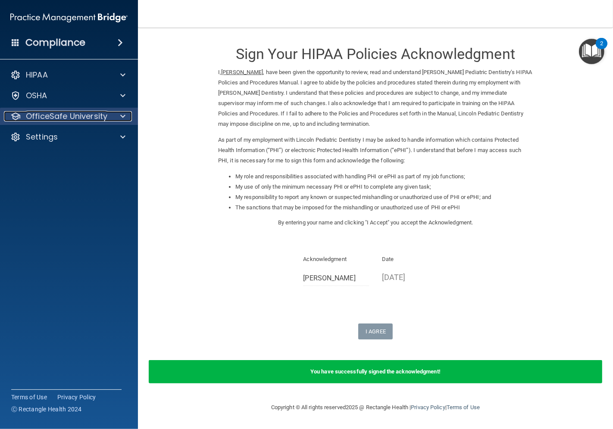
click at [118, 119] on div at bounding box center [122, 116] width 22 height 10
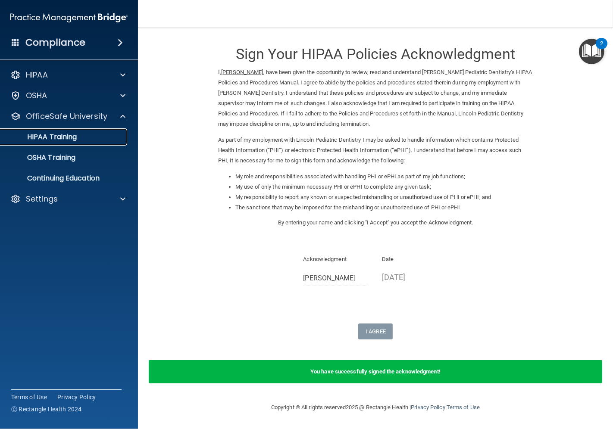
click at [95, 136] on div "HIPAA Training" at bounding box center [65, 137] width 118 height 9
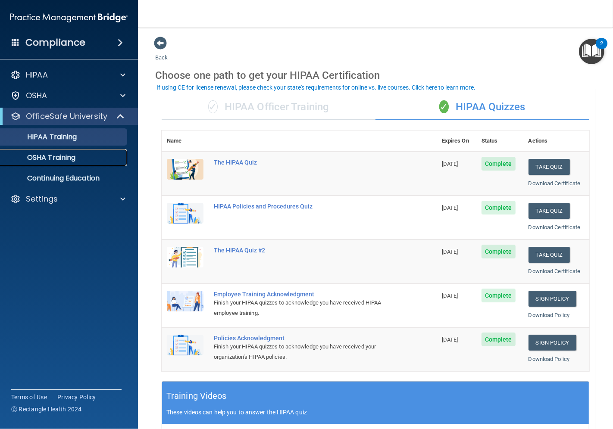
click at [66, 160] on p "OSHA Training" at bounding box center [41, 157] width 70 height 9
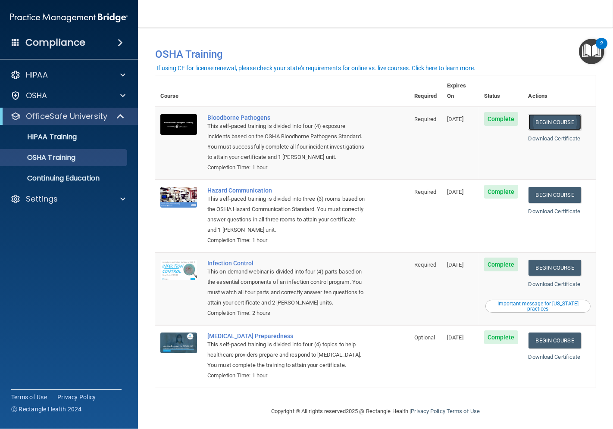
click at [537, 114] on link "Begin Course" at bounding box center [555, 122] width 53 height 16
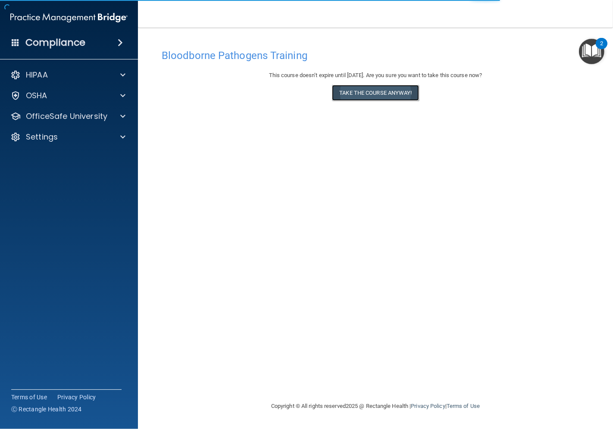
click at [359, 90] on button "Take the course anyway!" at bounding box center [375, 93] width 87 height 16
